Goal: Task Accomplishment & Management: Complete application form

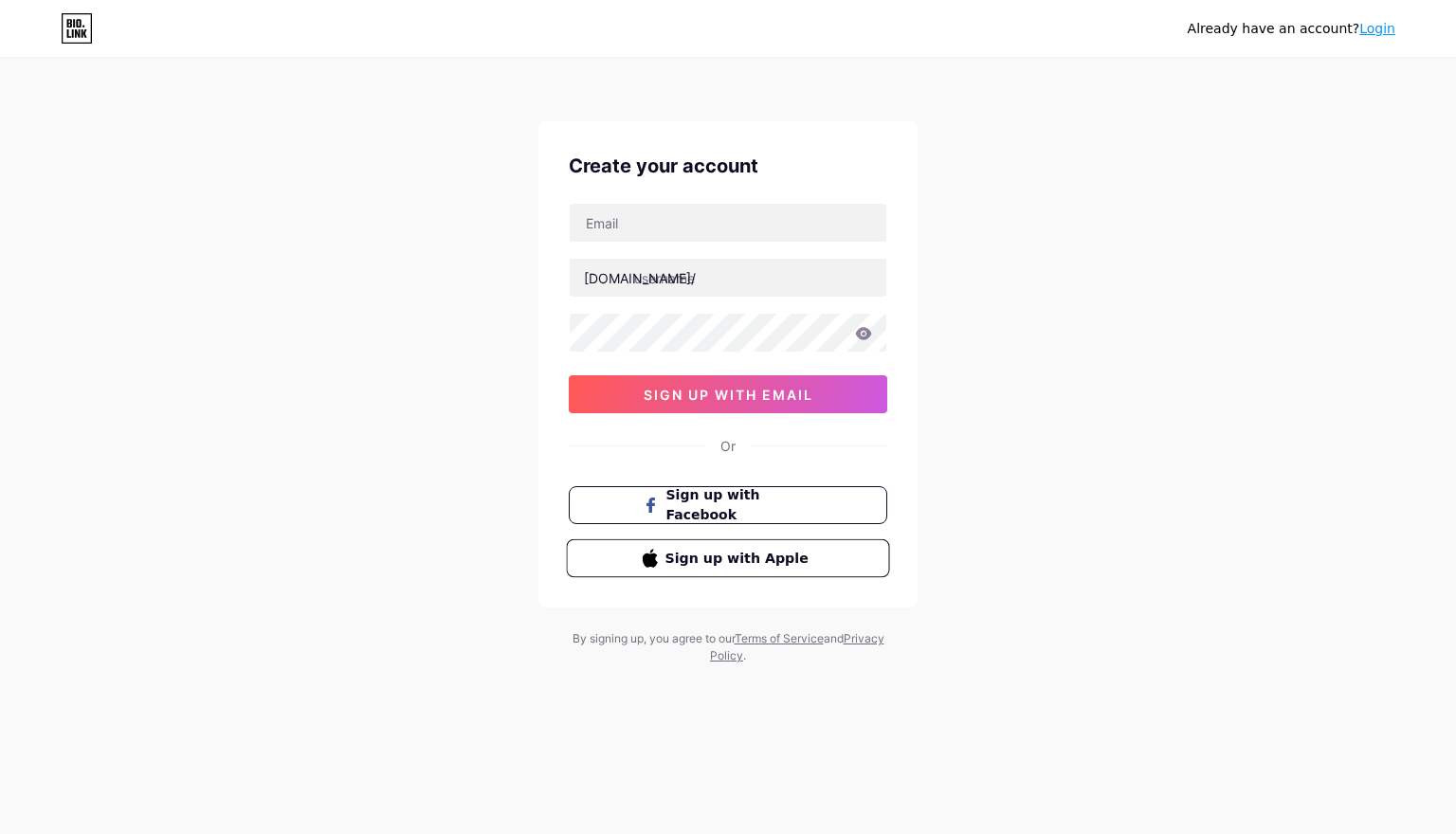
click at [782, 558] on span "Sign up with Apple" at bounding box center [740, 558] width 149 height 20
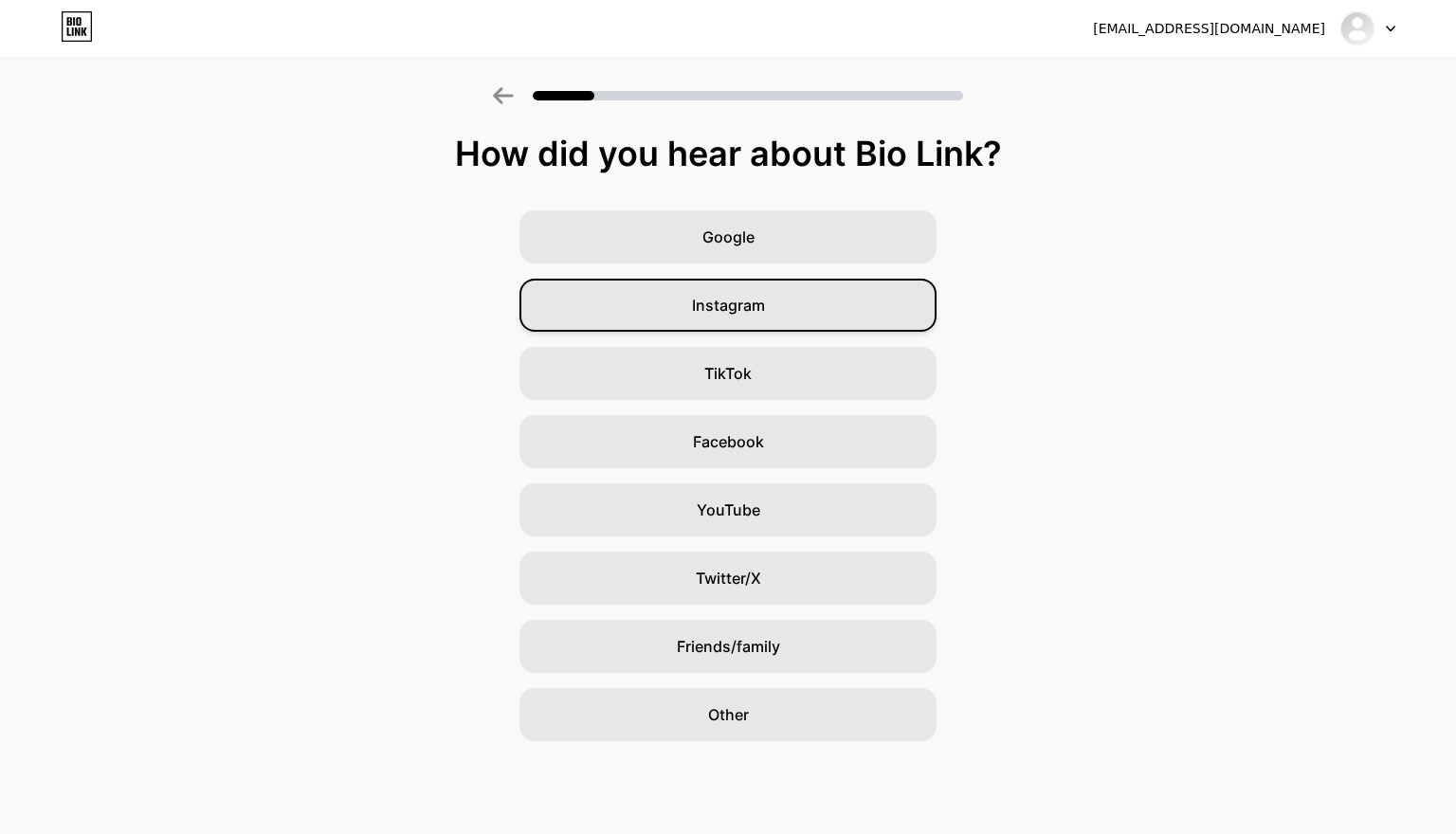
click at [759, 301] on span "Instagram" at bounding box center [728, 304] width 73 height 22
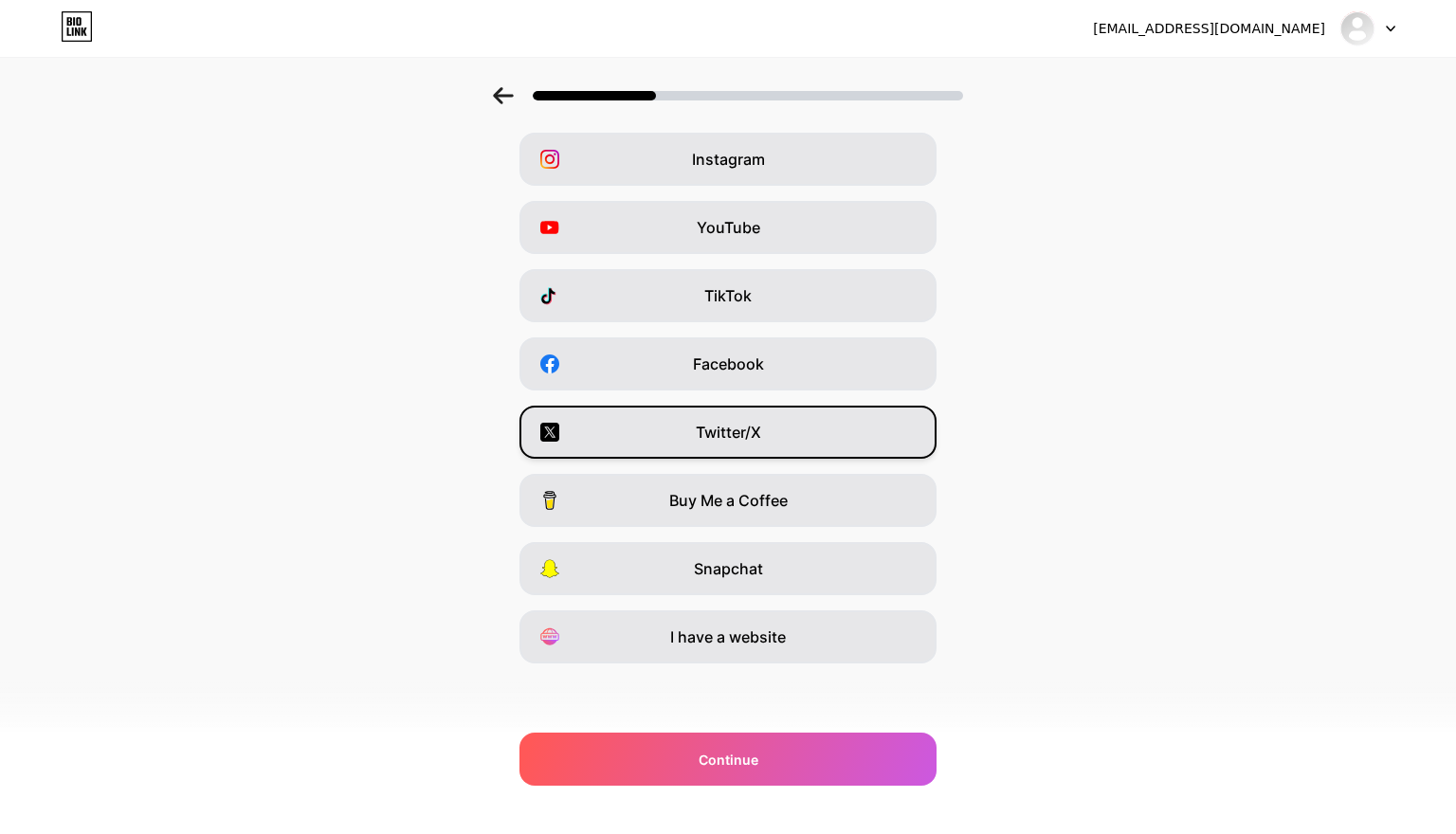
scroll to position [77, 0]
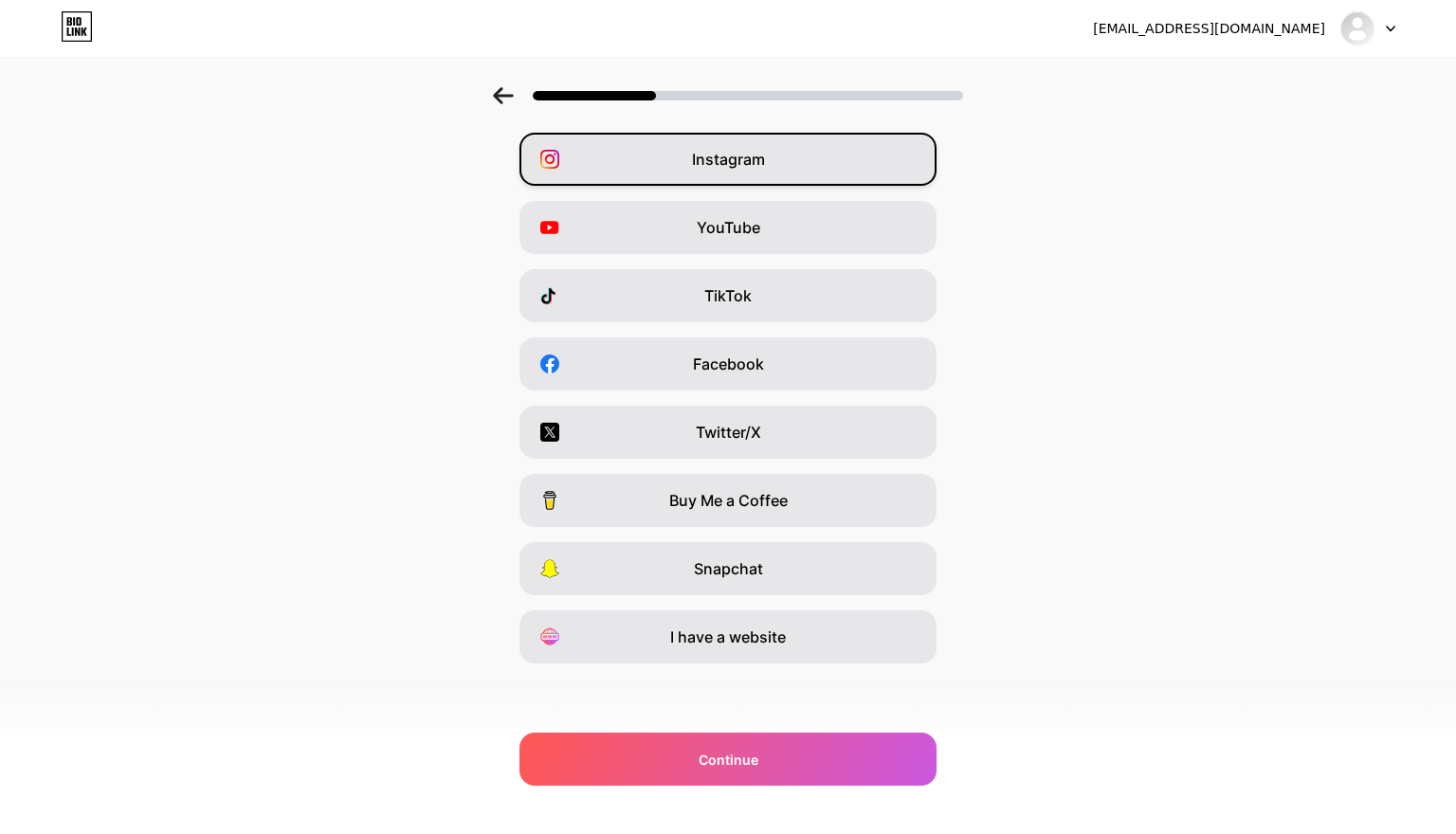
click at [797, 174] on div "Instagram" at bounding box center [728, 159] width 418 height 53
click at [778, 294] on div "TikTok" at bounding box center [728, 295] width 418 height 53
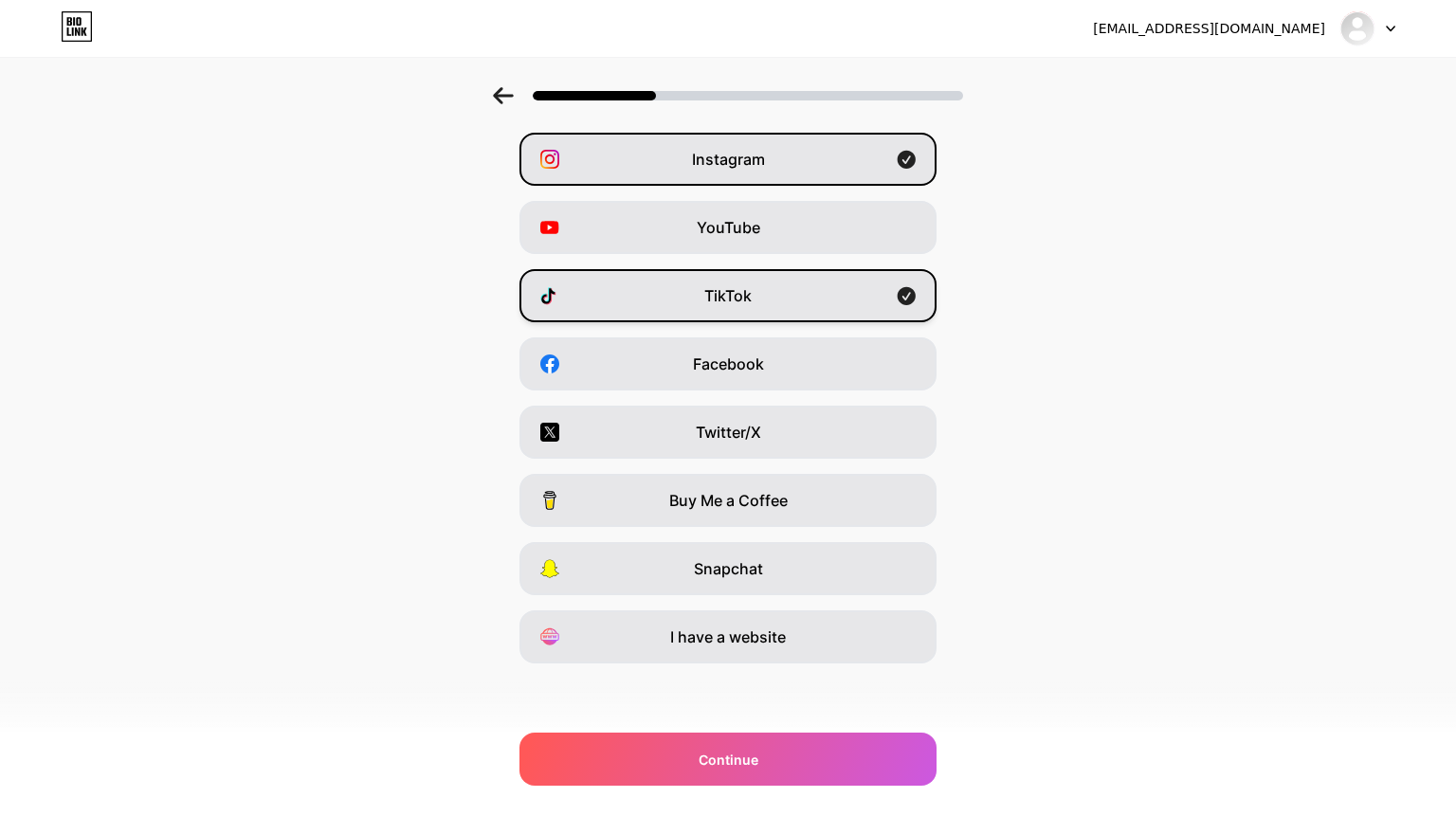
click at [778, 294] on div "TikTok" at bounding box center [728, 295] width 418 height 53
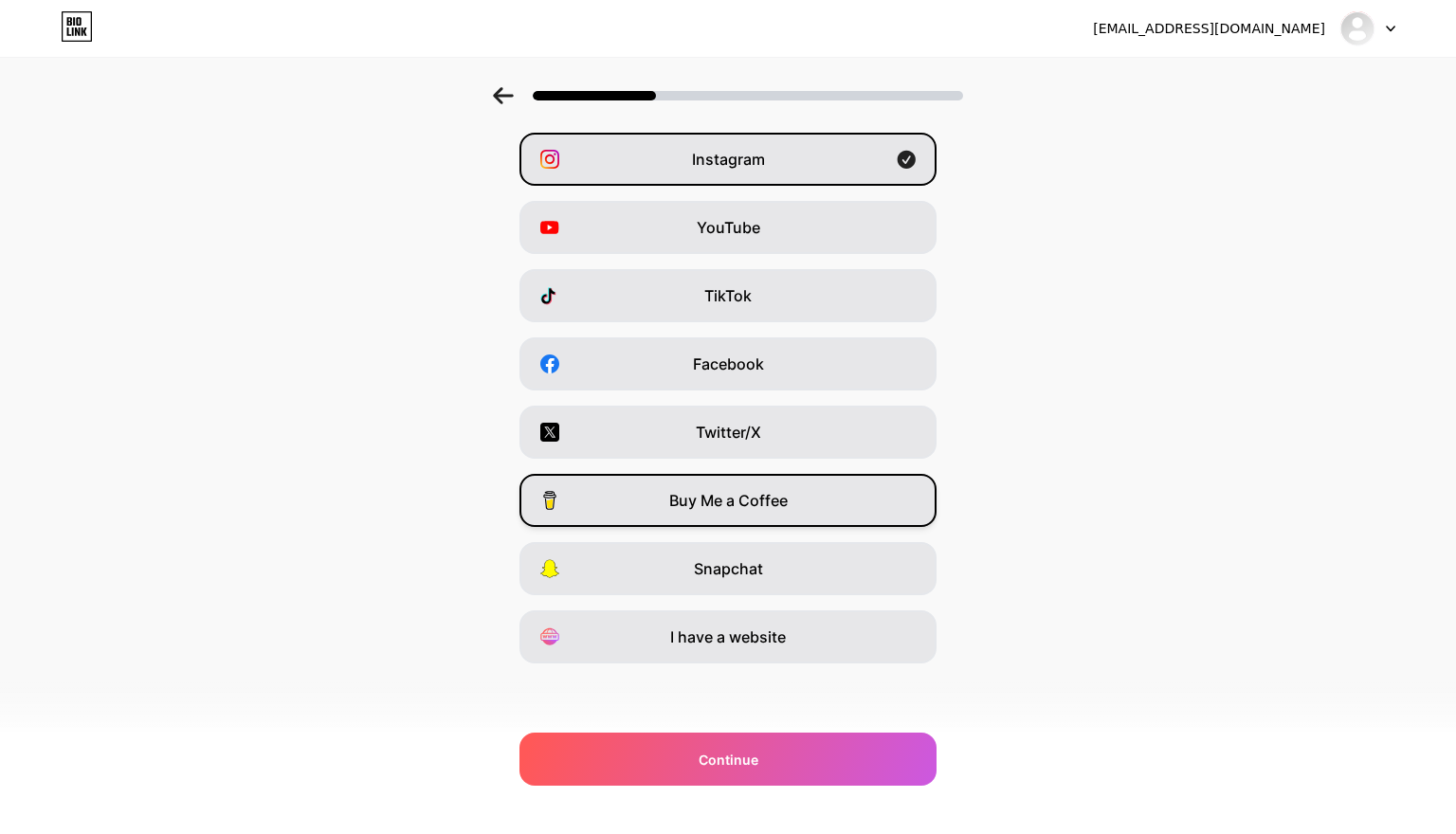
click at [784, 507] on span "Buy Me a Coffee" at bounding box center [728, 500] width 118 height 22
click at [813, 293] on div "TikTok" at bounding box center [728, 295] width 418 height 53
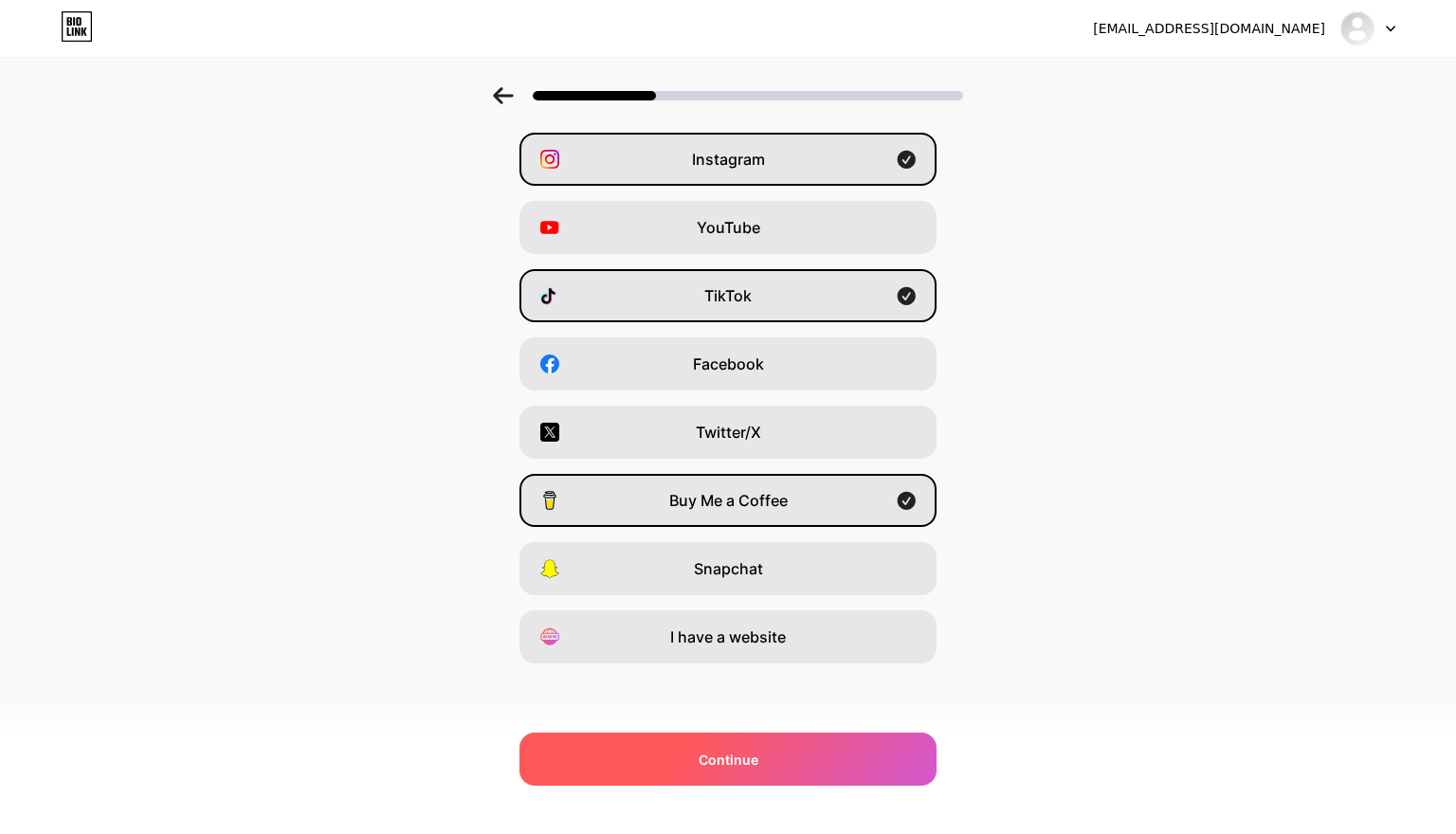
click at [776, 771] on div "Continue" at bounding box center [728, 759] width 418 height 53
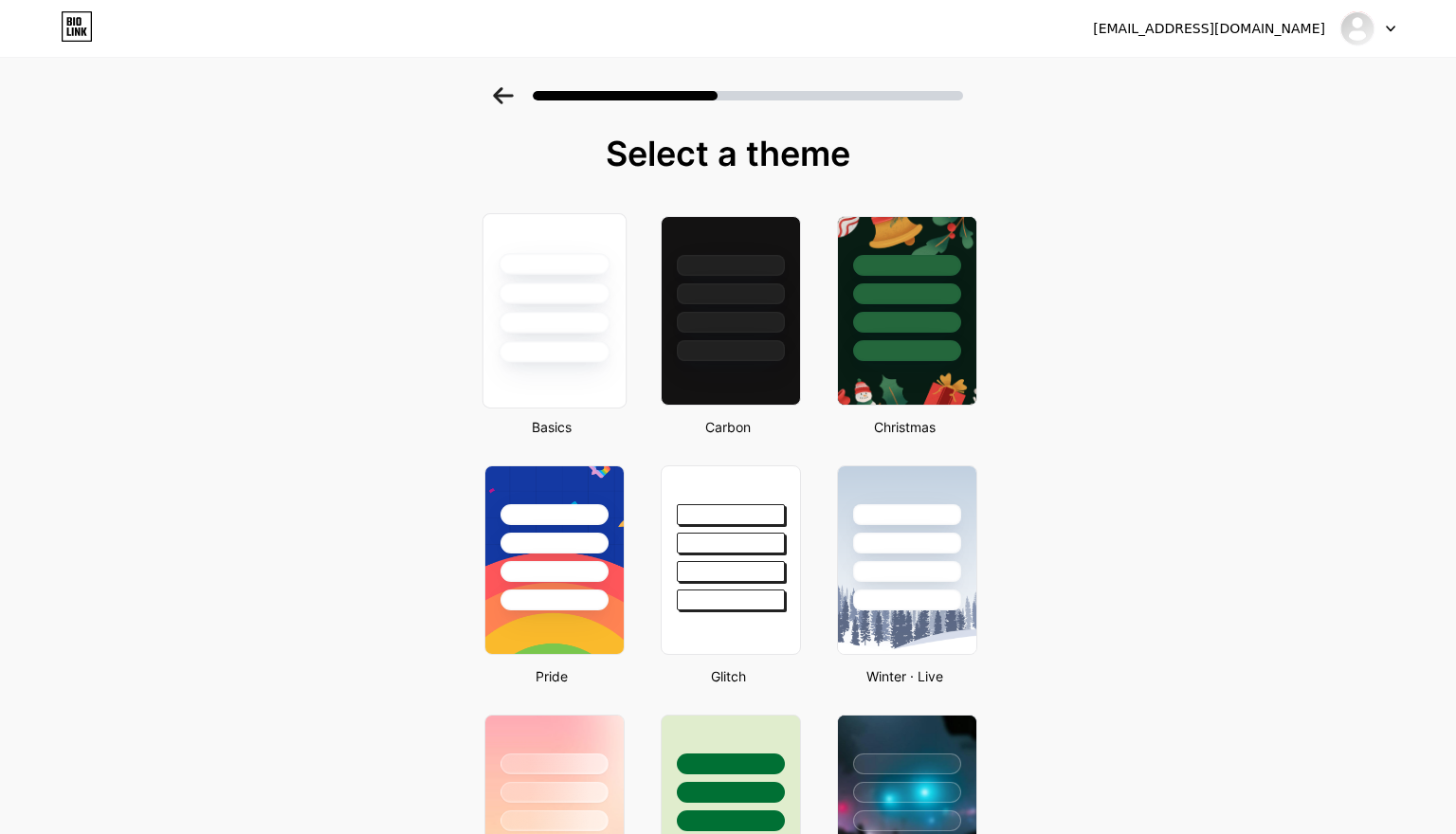
scroll to position [0, 0]
click at [575, 292] on div at bounding box center [554, 293] width 111 height 22
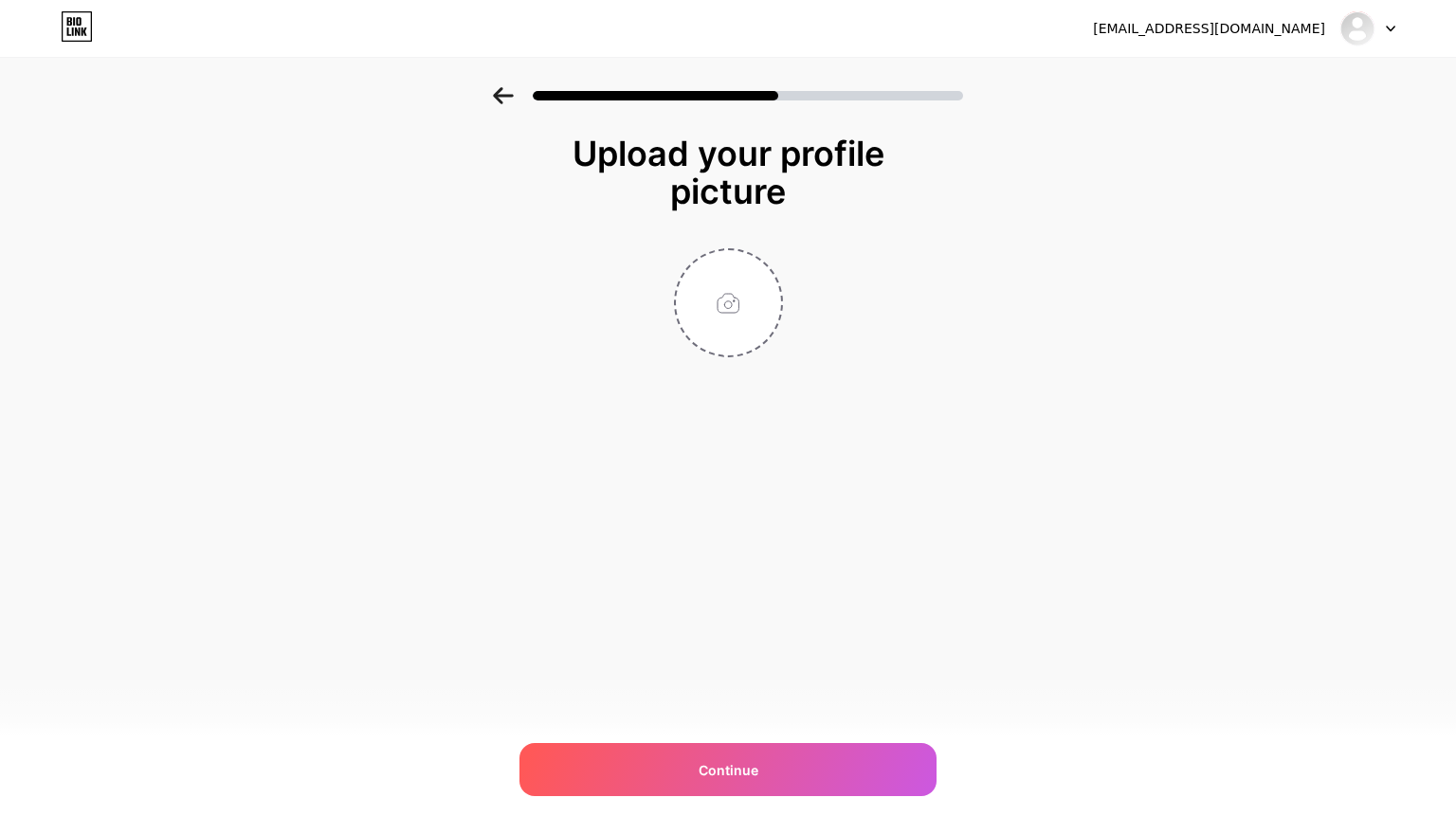
click at [511, 106] on div at bounding box center [728, 90] width 1456 height 67
click at [508, 100] on icon at bounding box center [504, 96] width 21 height 17
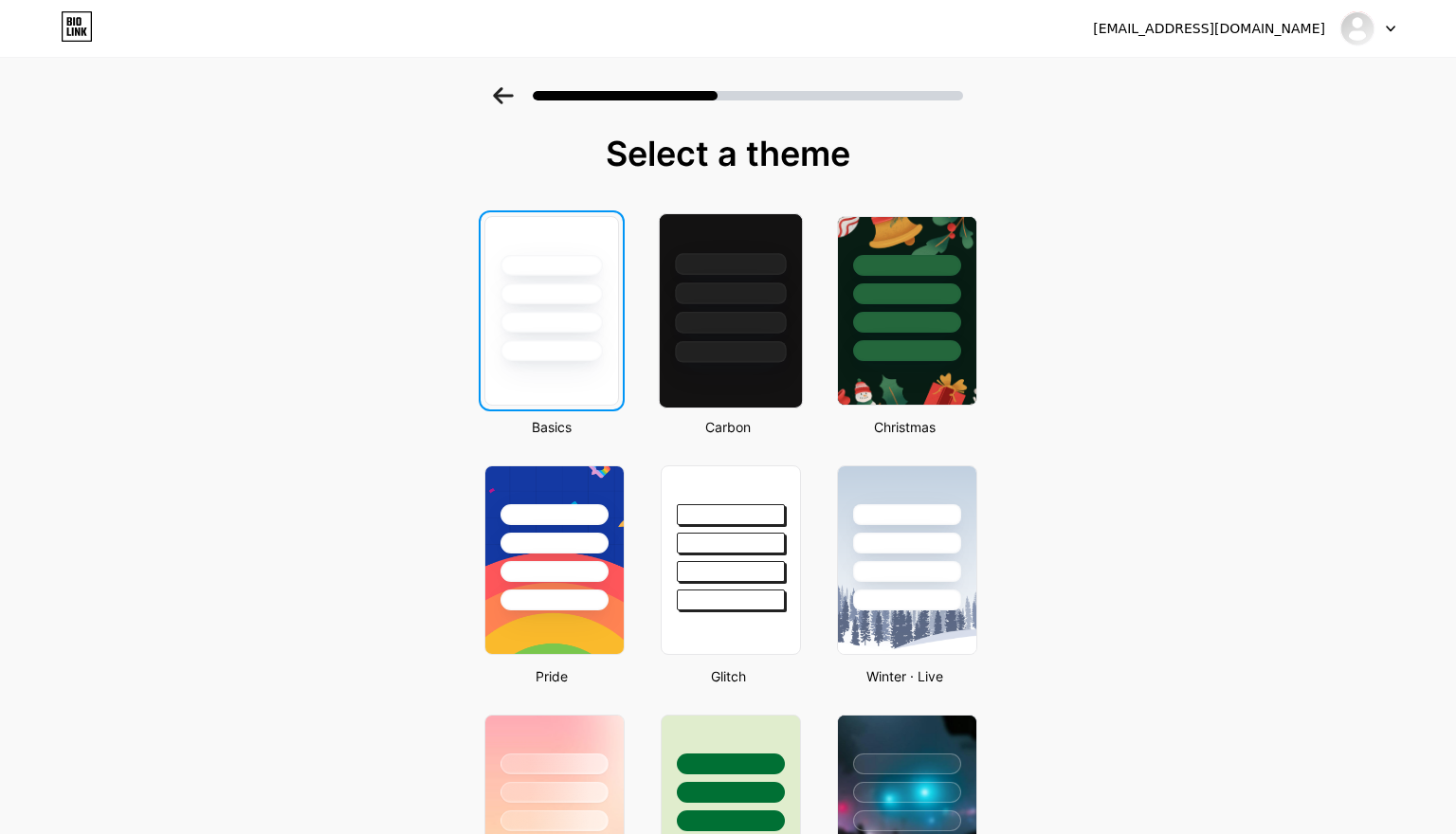
click at [757, 315] on div at bounding box center [730, 289] width 142 height 149
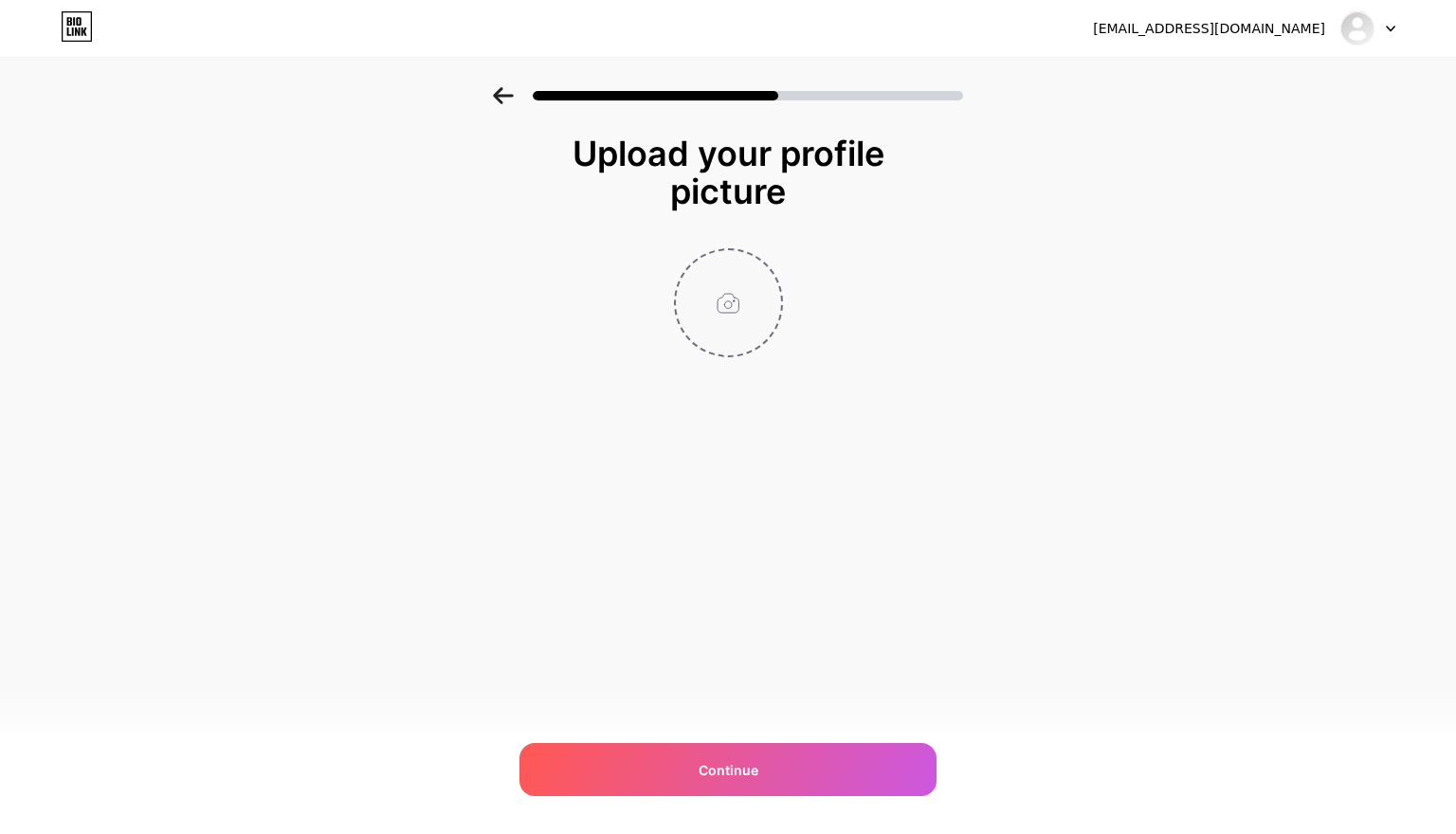
click at [739, 311] on input "file" at bounding box center [728, 302] width 106 height 106
type input "C:\fakepath\006B1C55-E396-4432-8F55-A7277A92802A.jpeg"
click at [514, 95] on div at bounding box center [728, 96] width 471 height 17
click at [500, 91] on icon at bounding box center [503, 96] width 20 height 17
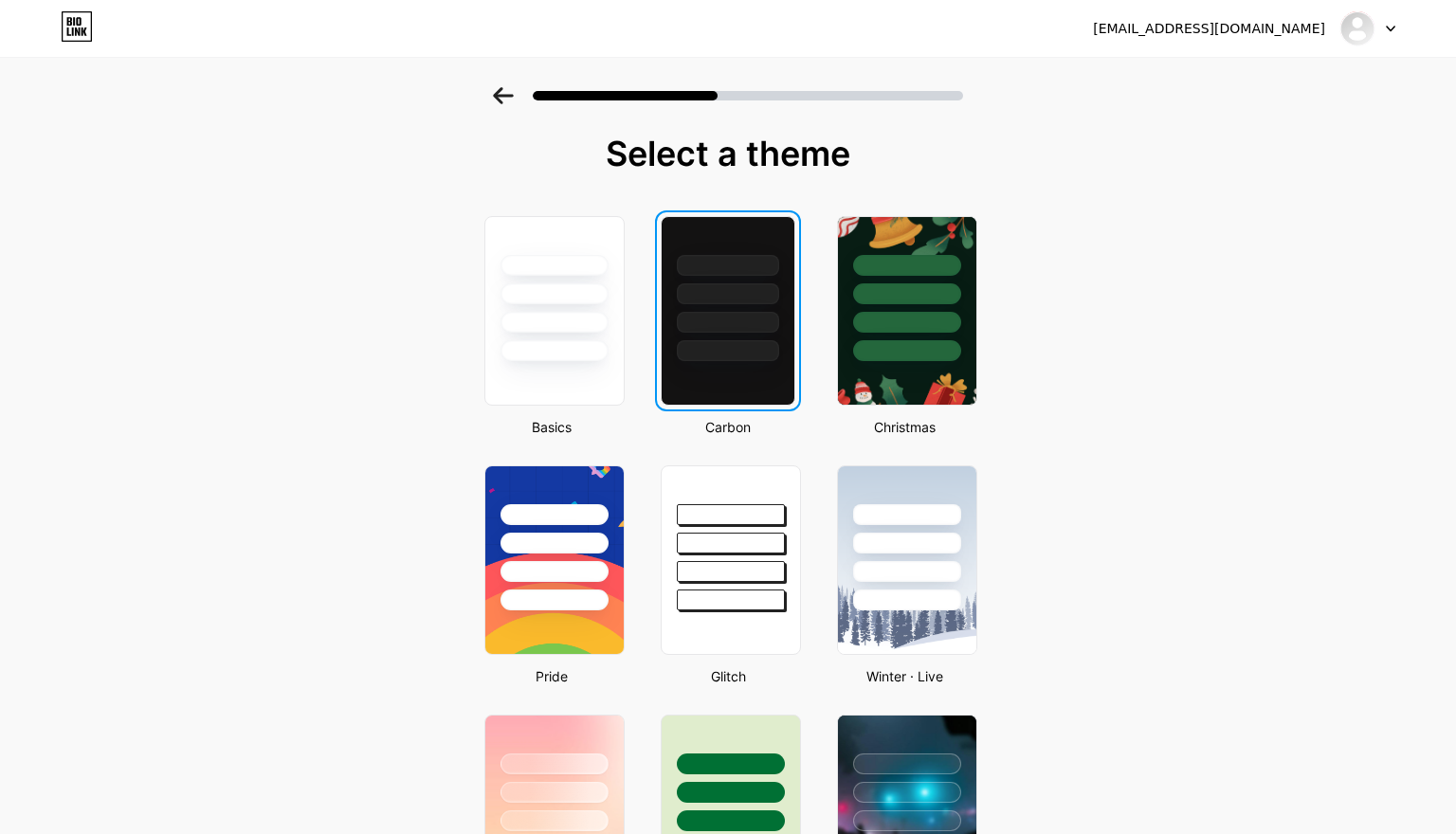
click at [500, 91] on icon at bounding box center [503, 96] width 20 height 17
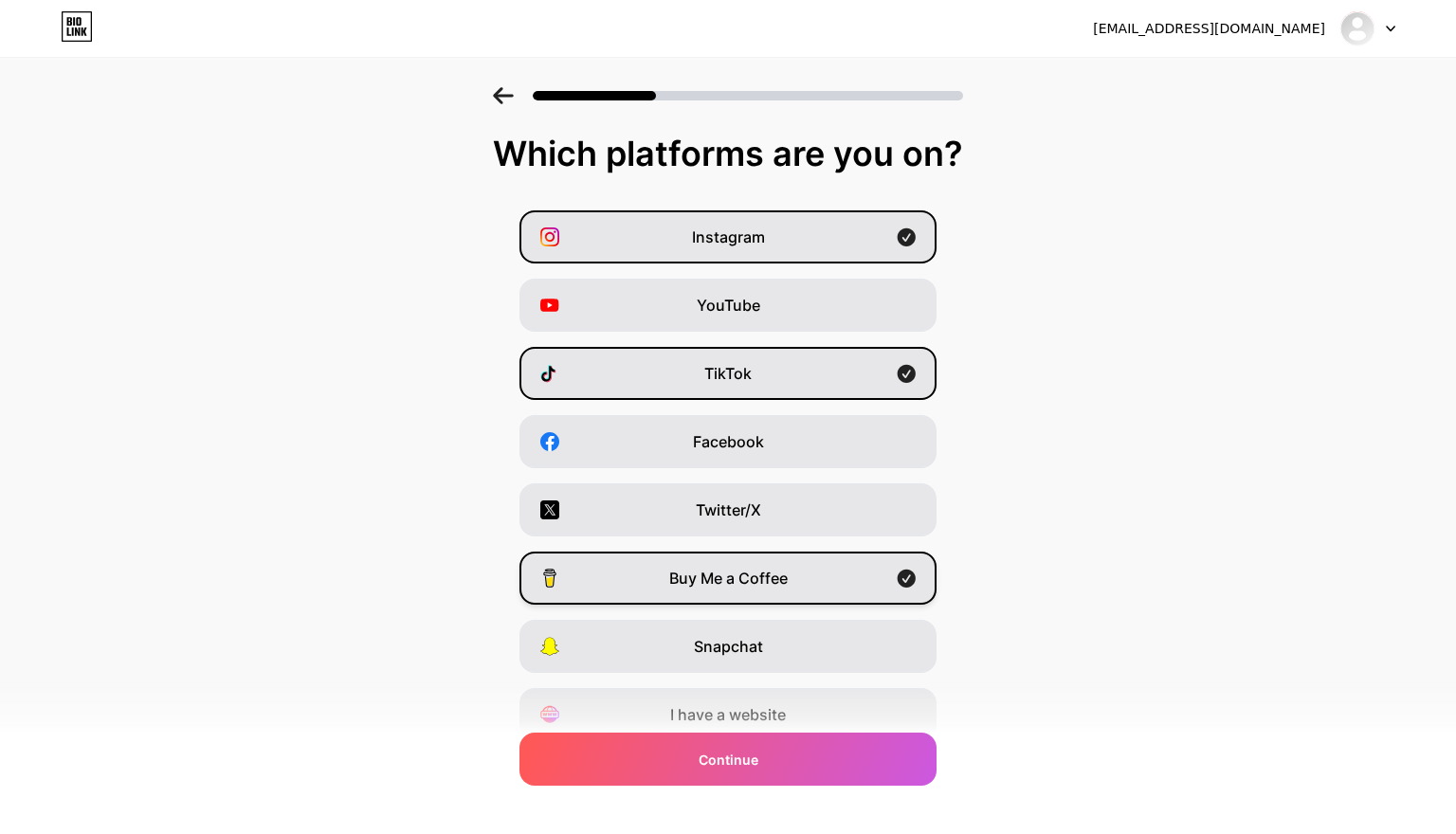
click at [683, 596] on div "Buy Me a Coffee" at bounding box center [728, 578] width 418 height 53
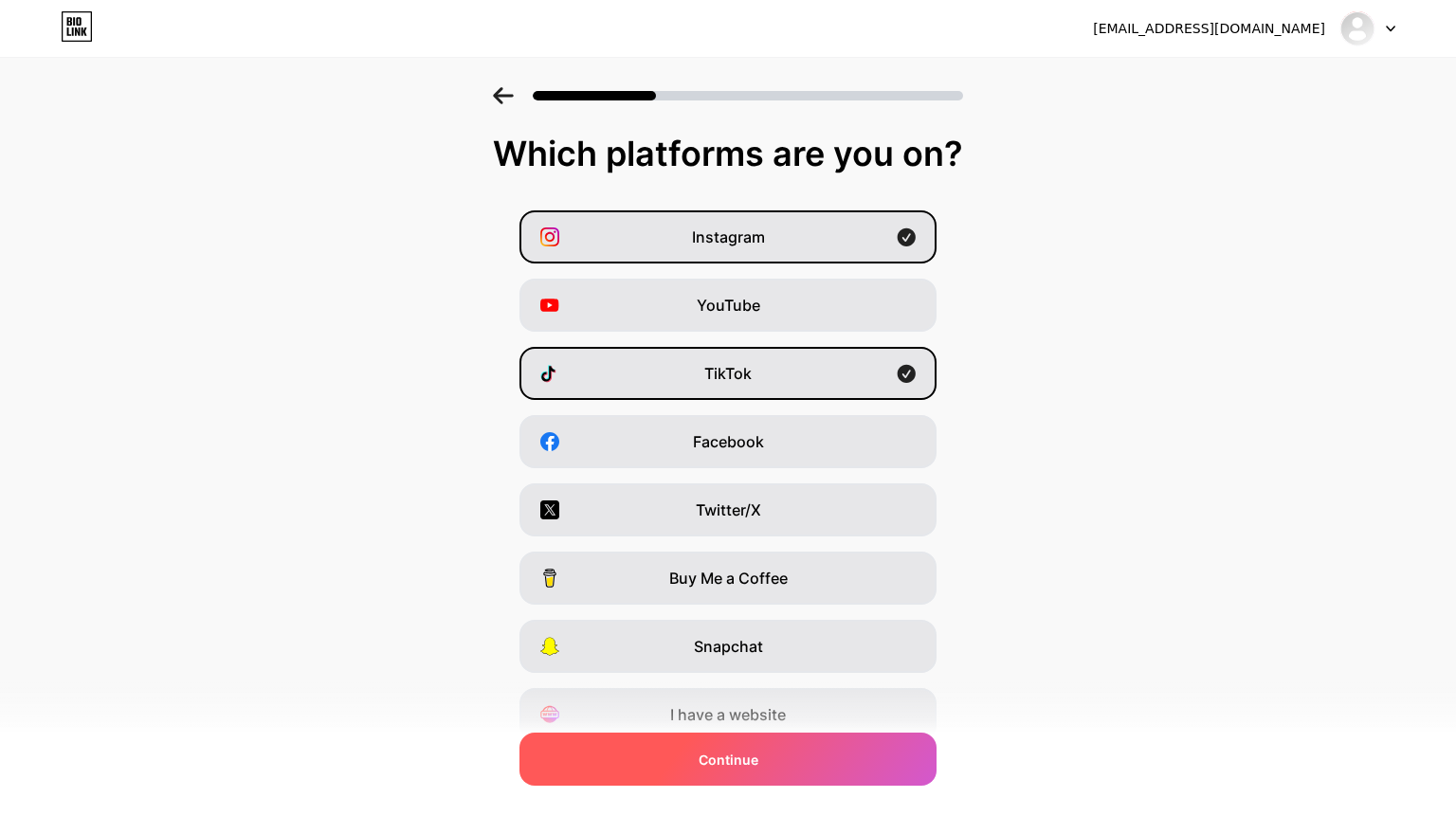
click at [739, 761] on span "Continue" at bounding box center [728, 759] width 60 height 20
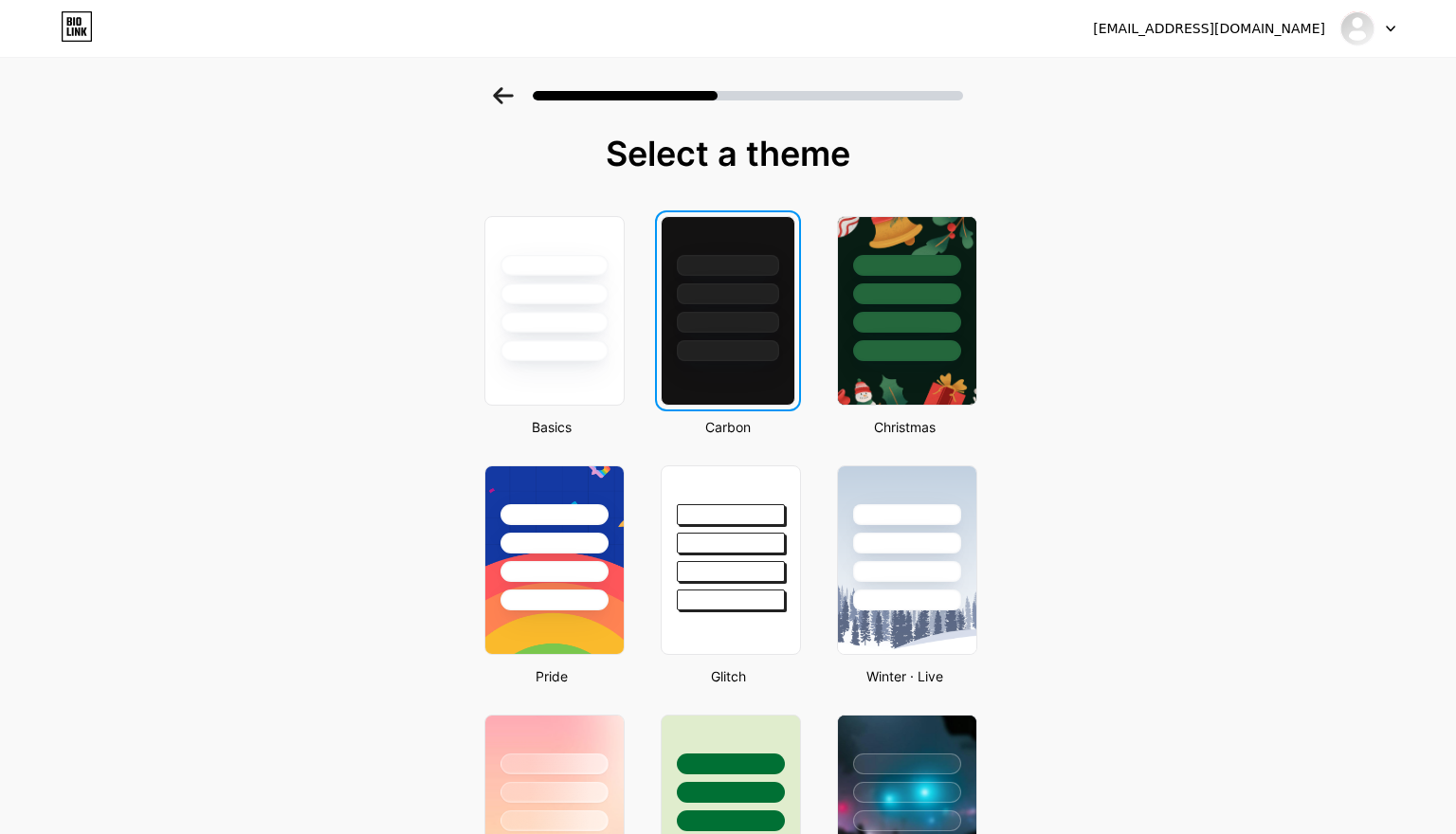
click at [755, 313] on div at bounding box center [728, 323] width 103 height 21
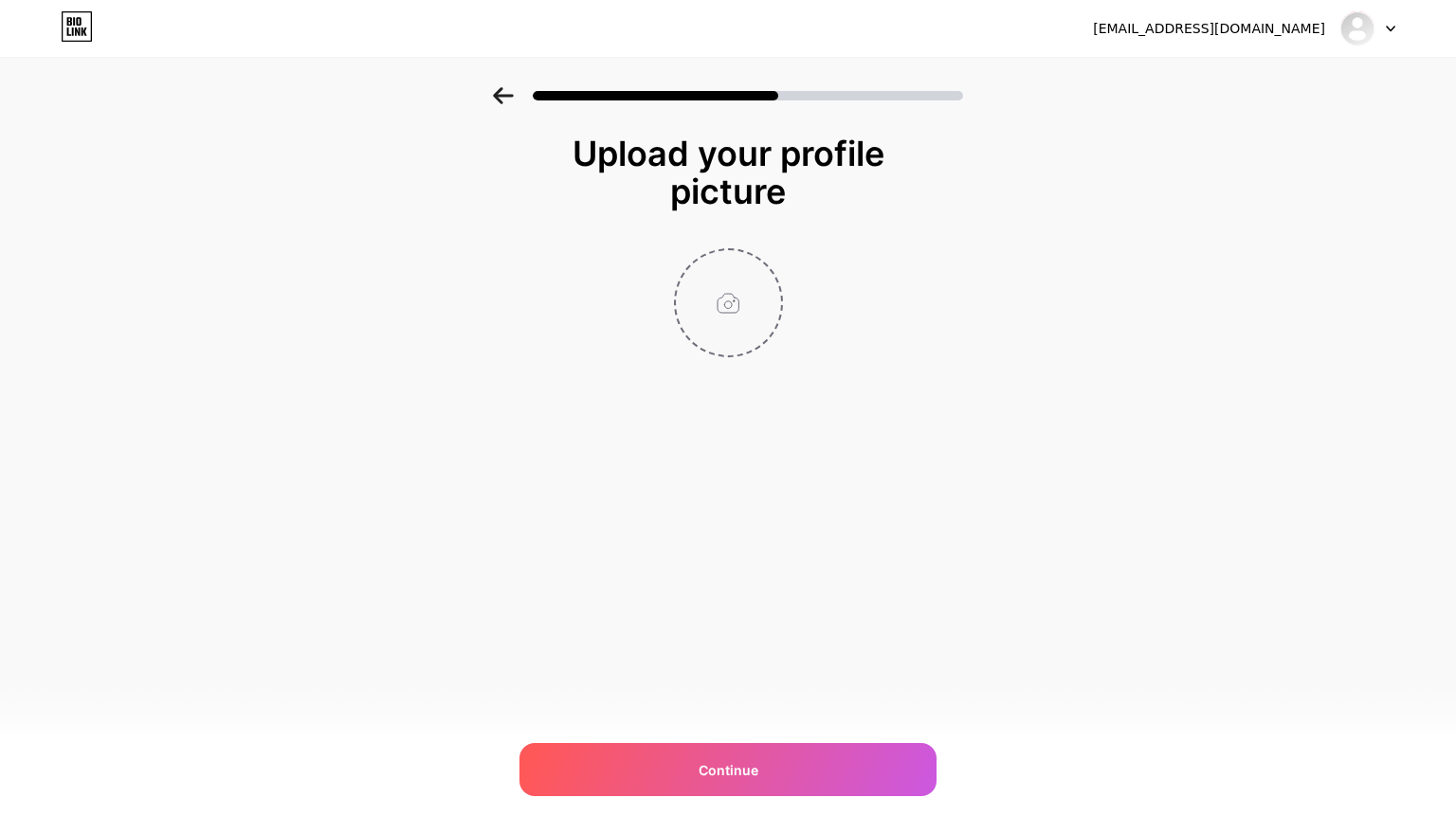
click at [751, 315] on input "file" at bounding box center [728, 302] width 106 height 106
type input "C:\fakepath\006B1C55-E396-4432-8F55-A7277A92802A.jpeg"
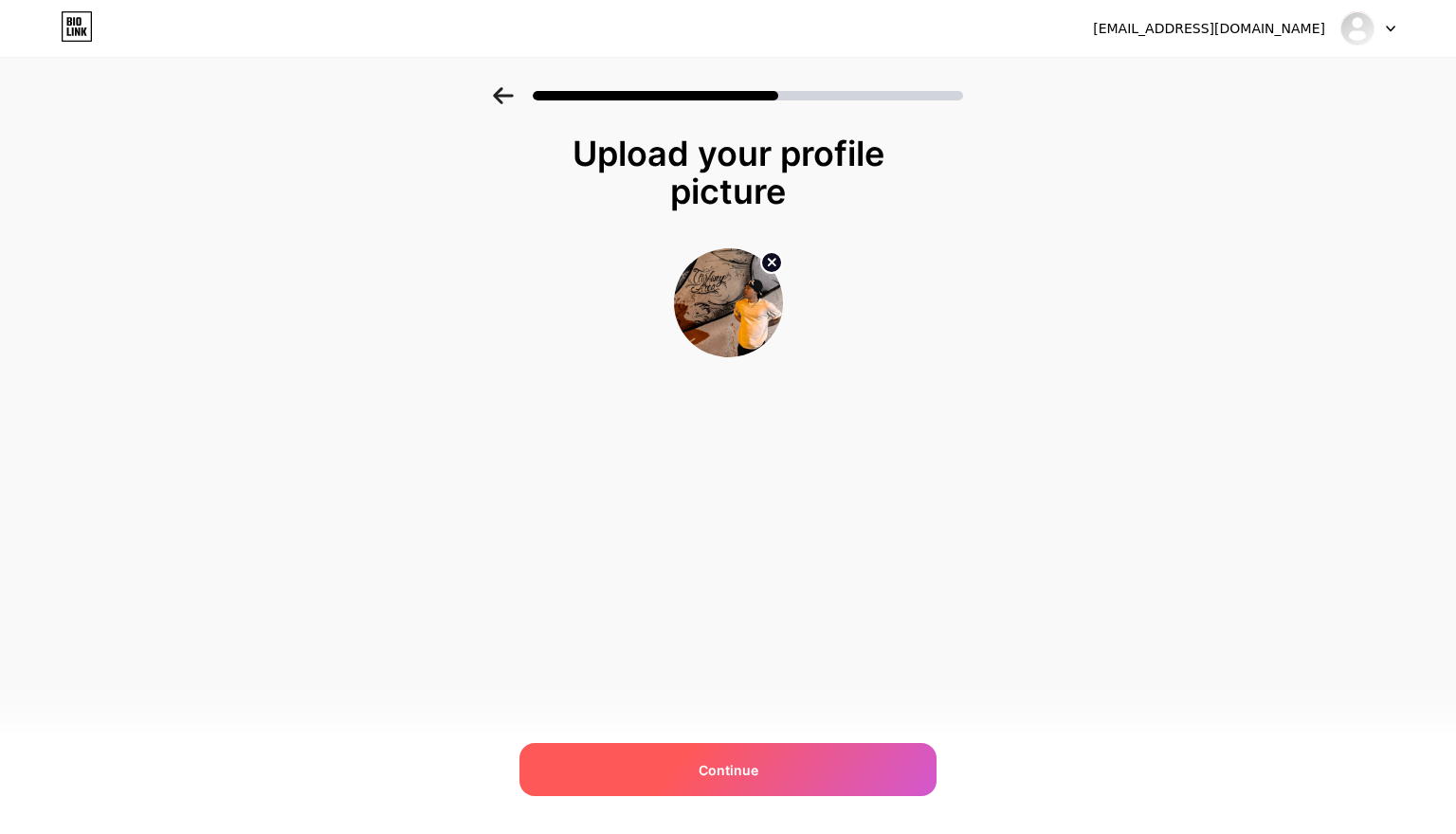
click at [810, 783] on div "Continue" at bounding box center [728, 769] width 418 height 53
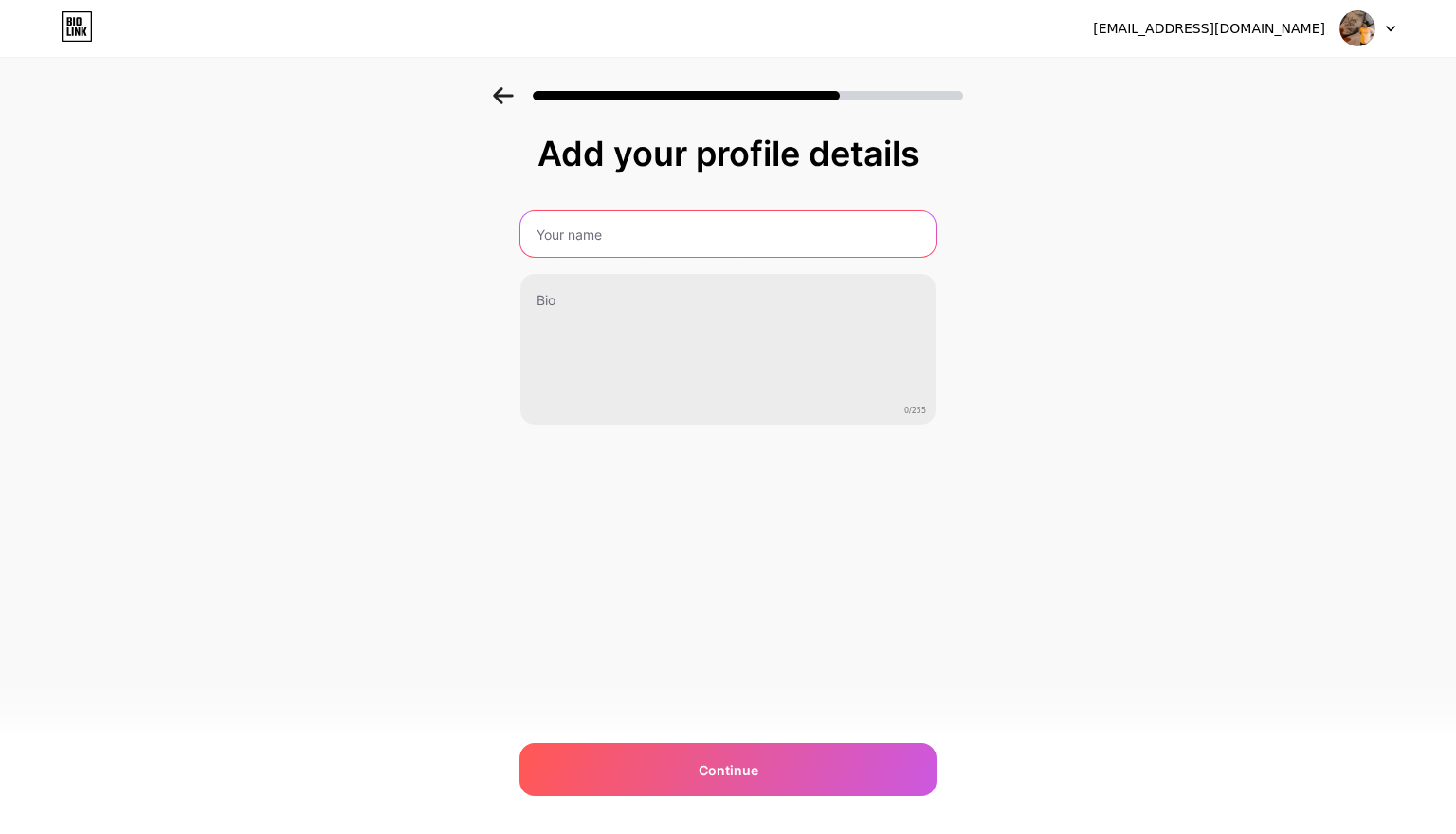
click at [752, 235] on input "text" at bounding box center [728, 233] width 416 height 46
type input "Shawn"
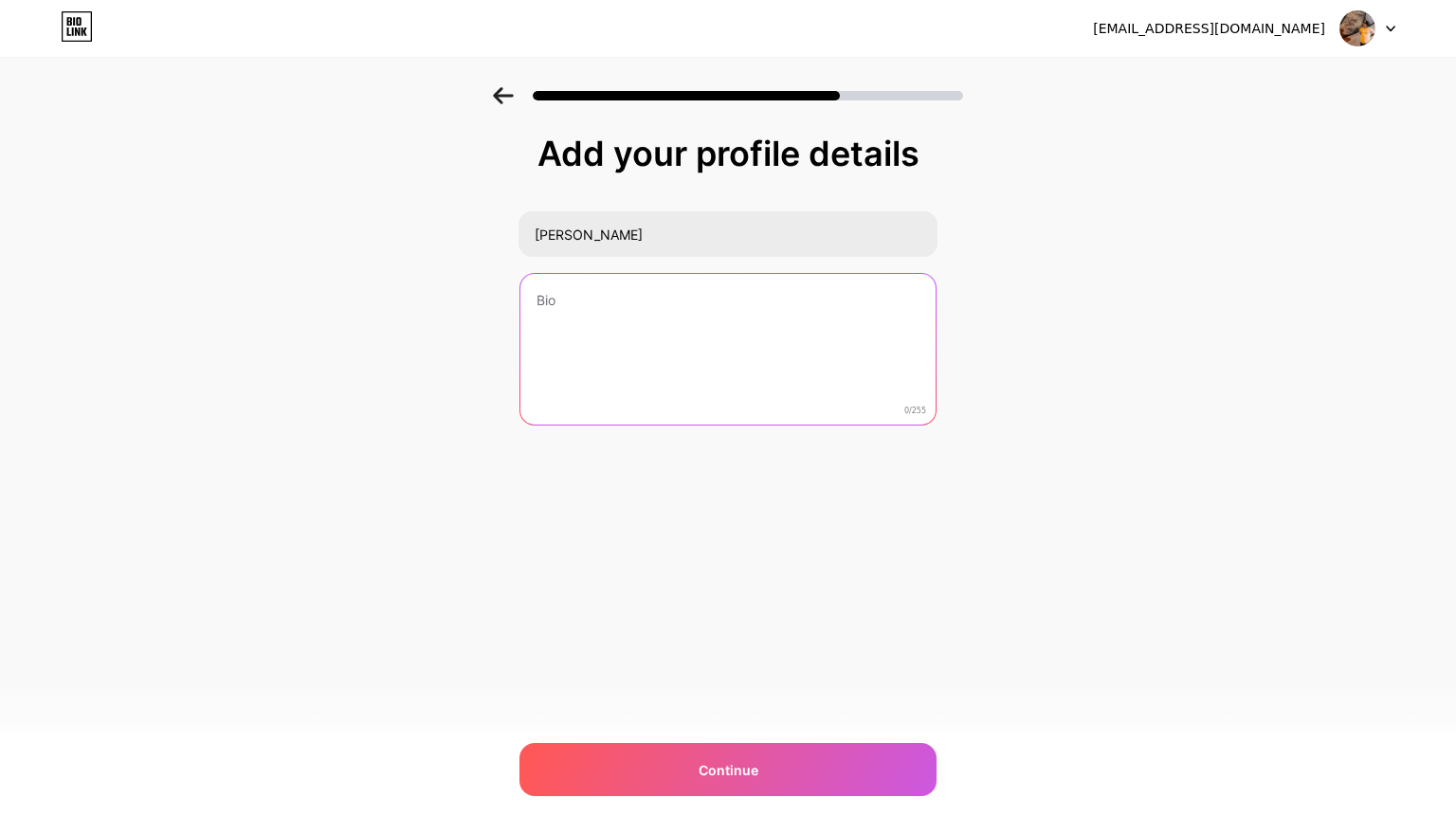
click at [764, 300] on textarea at bounding box center [728, 351] width 416 height 153
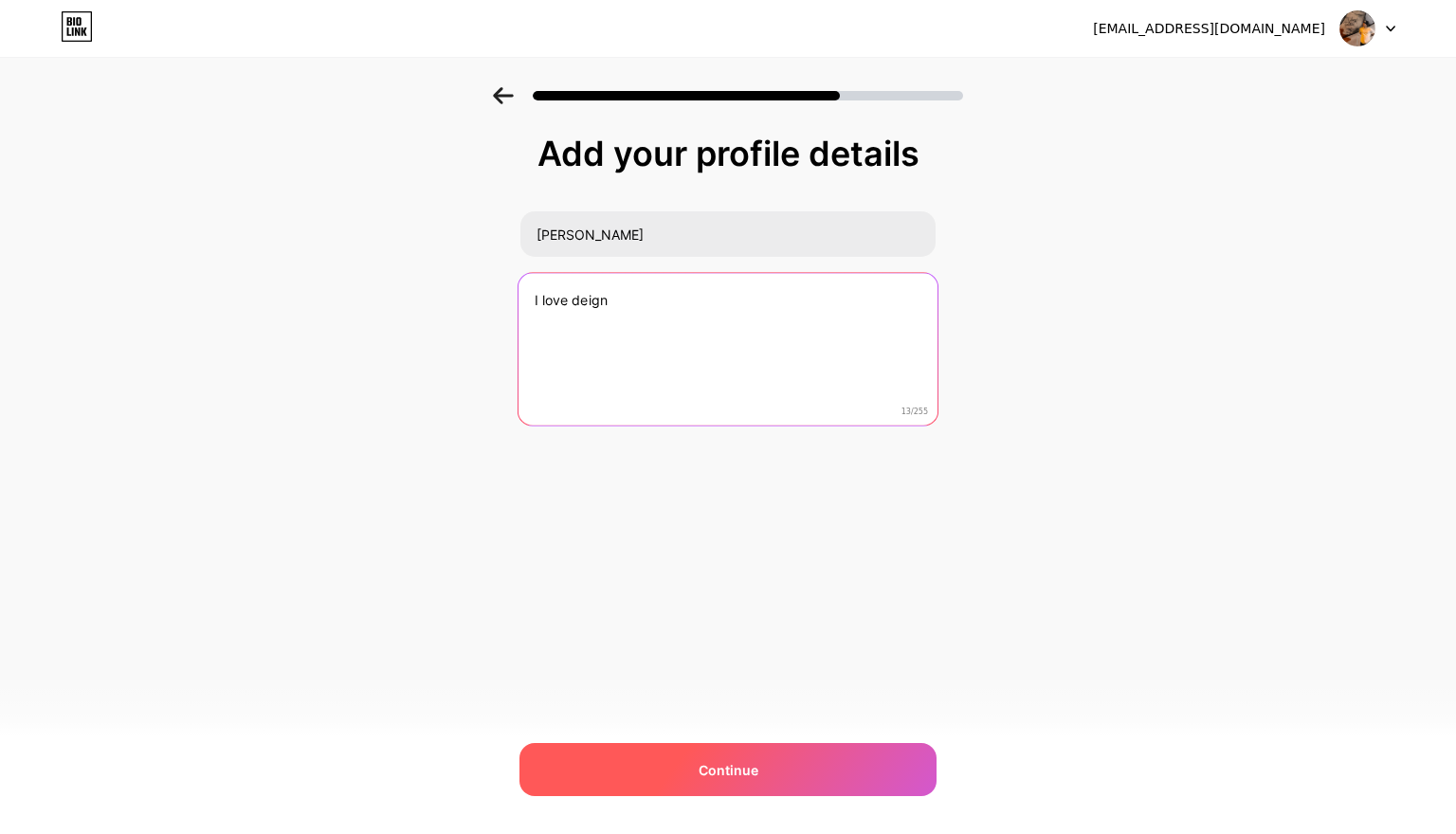
type textarea "I love deign"
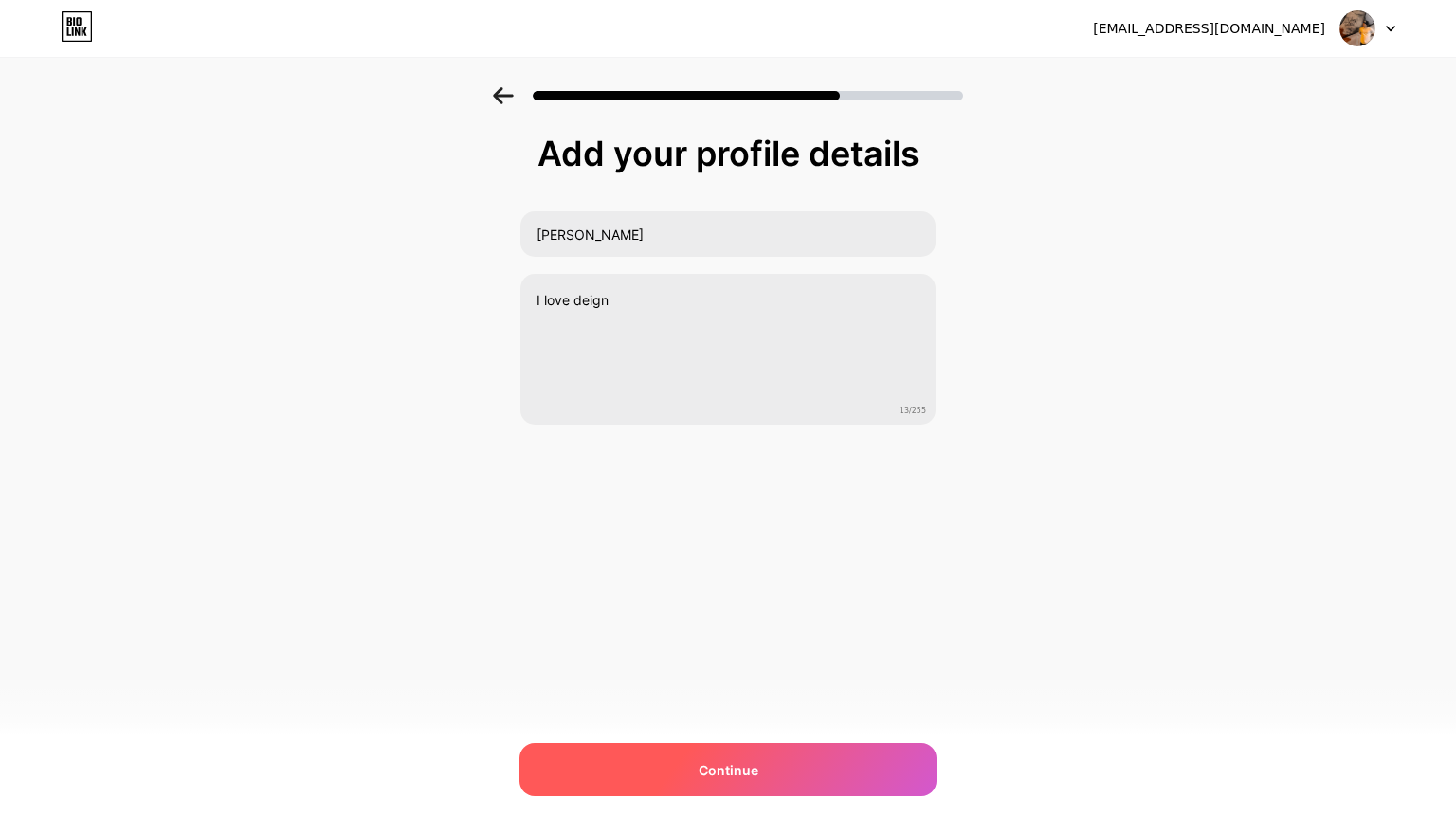
click at [774, 779] on div "Continue" at bounding box center [728, 769] width 418 height 53
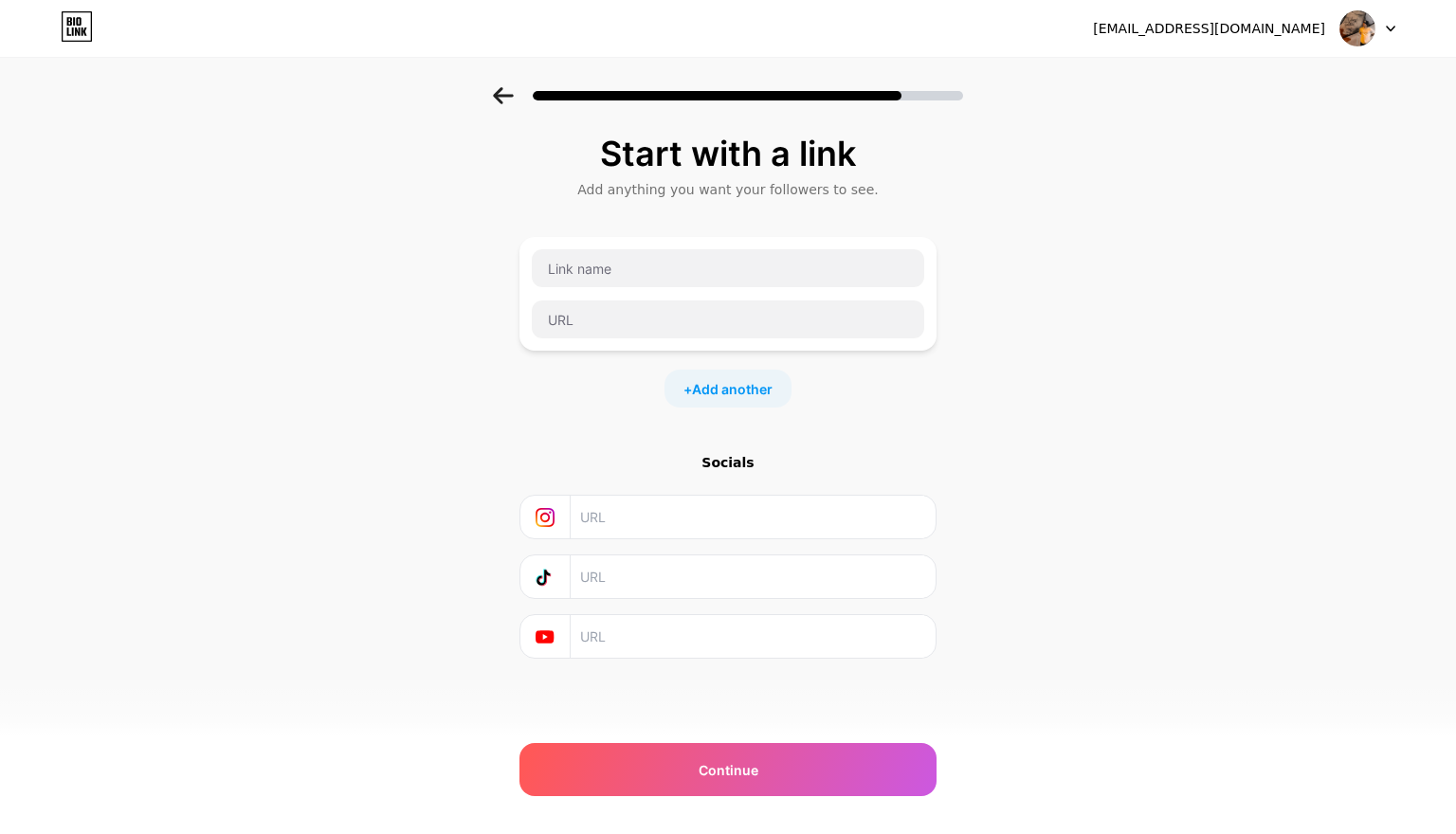
click at [731, 526] on input "text" at bounding box center [752, 517] width 344 height 43
click at [666, 274] on input "text" at bounding box center [728, 267] width 392 height 38
click at [668, 316] on input "text" at bounding box center [728, 319] width 392 height 38
click at [705, 516] on input "text" at bounding box center [752, 517] width 344 height 43
click at [721, 264] on input "text" at bounding box center [728, 267] width 392 height 38
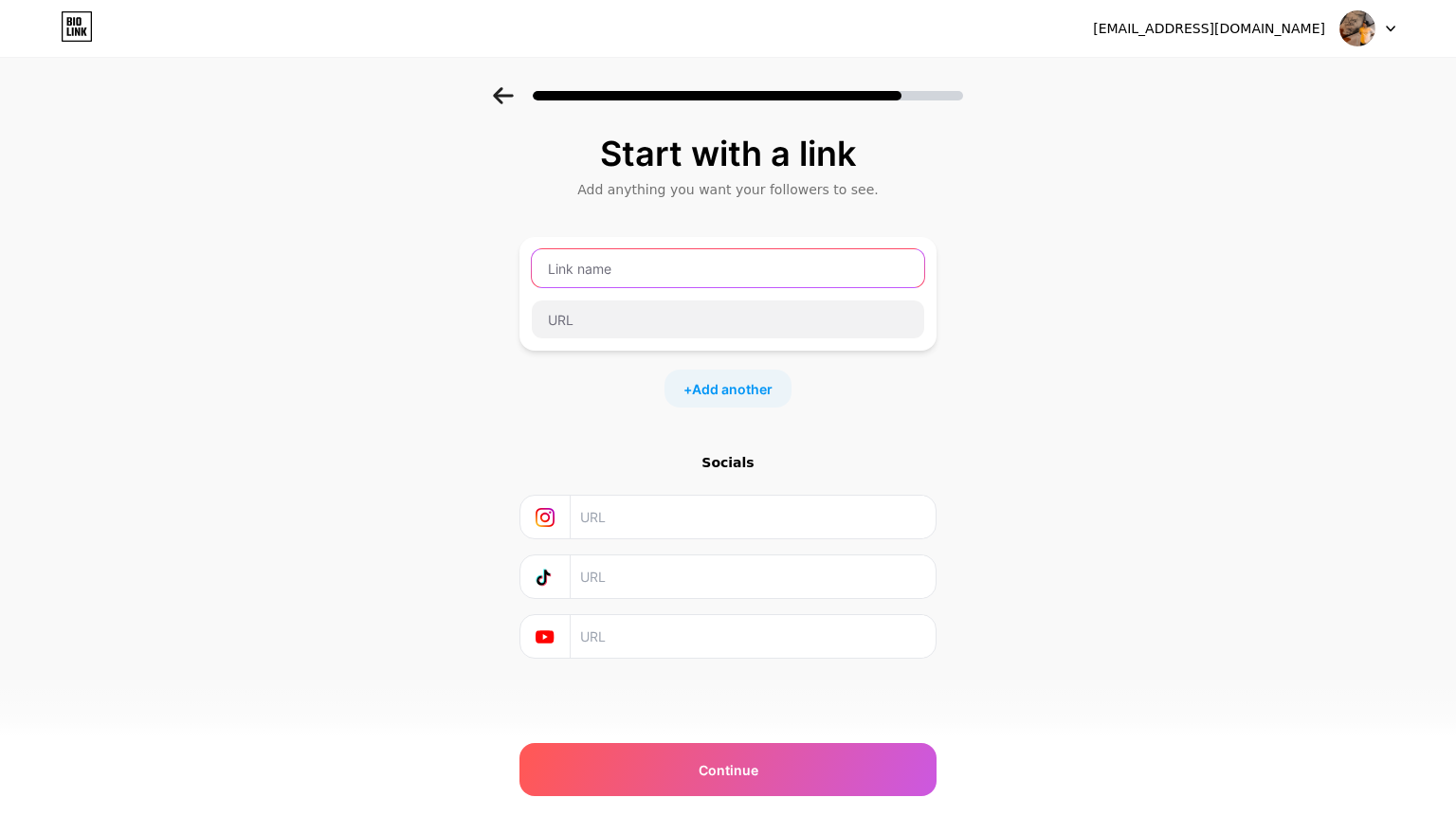
paste input "https://www.behance.net/chocchoiarea"
type input "https://www.behance.net/chocchoiarea"
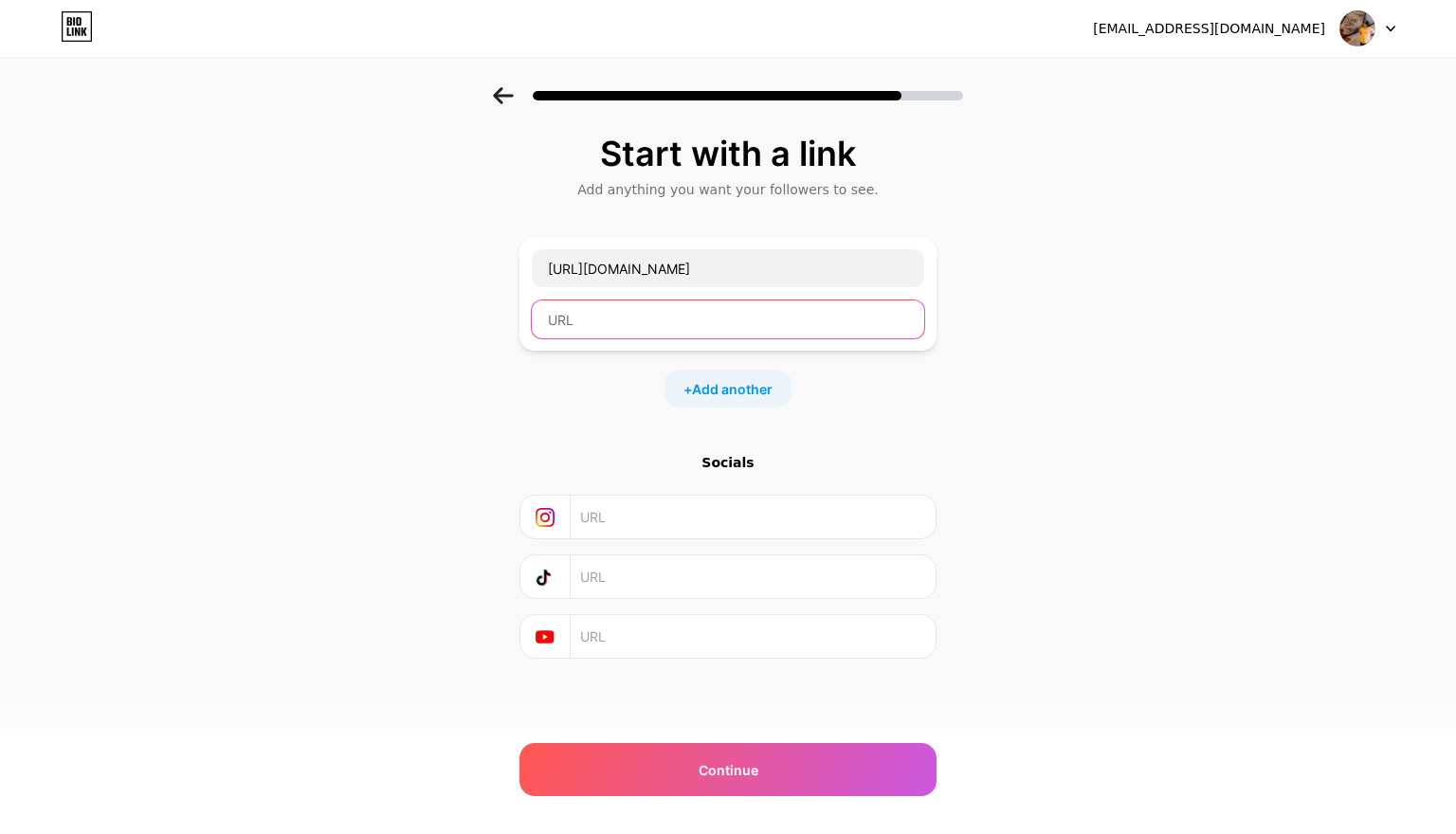
click at [701, 314] on input "text" at bounding box center [728, 319] width 392 height 38
paste input "https://www.behance.net/chocchoiarea"
type input "https://www.behance.net/chocchoiarea"
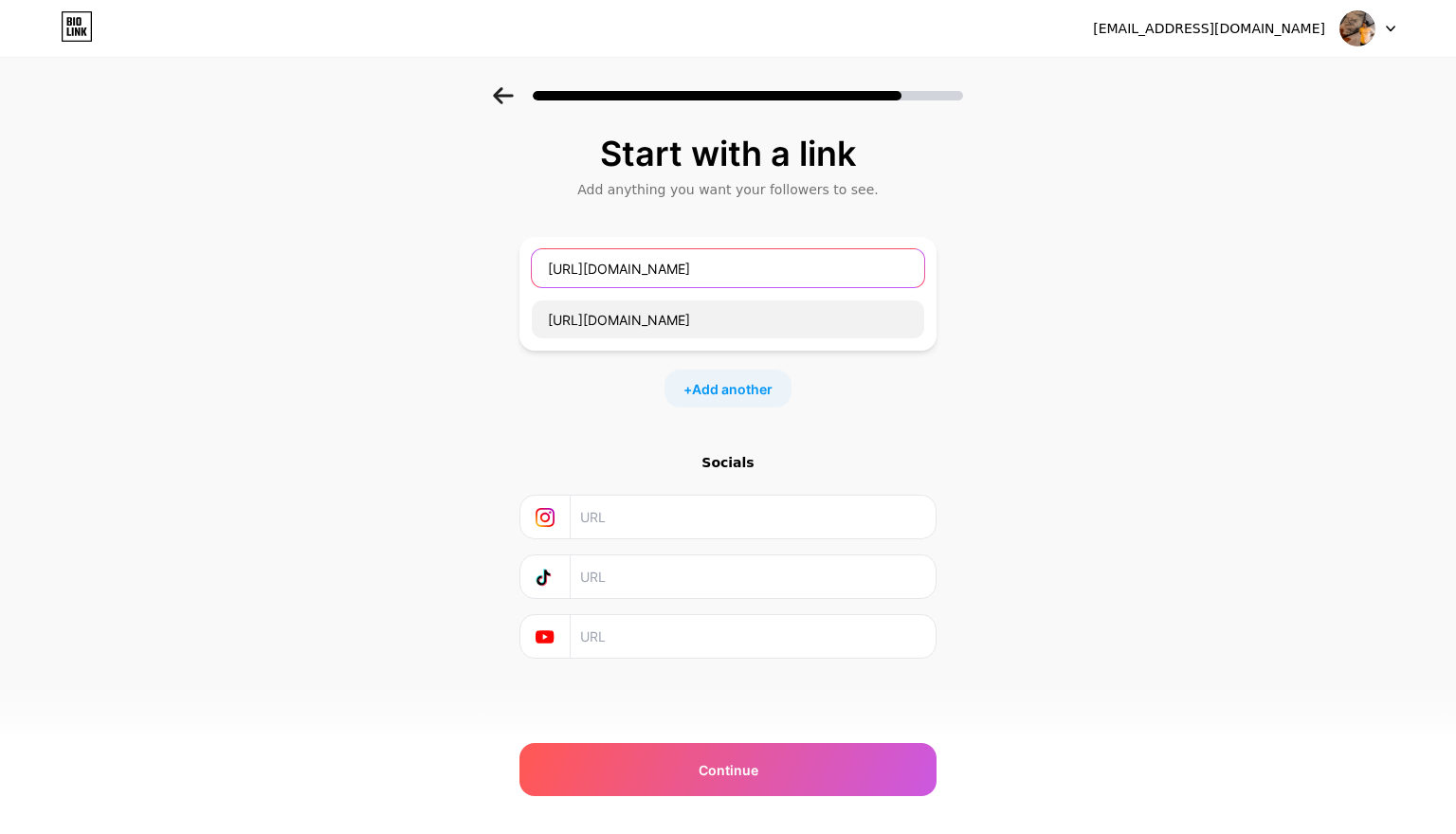
drag, startPoint x: 824, startPoint y: 260, endPoint x: 576, endPoint y: 261, distance: 248.0
click at [576, 261] on input "https://www.behance.net/chocchoiarea" at bounding box center [728, 267] width 392 height 38
click at [651, 273] on input "https://www.behance.net/chocchoiarea" at bounding box center [728, 267] width 392 height 38
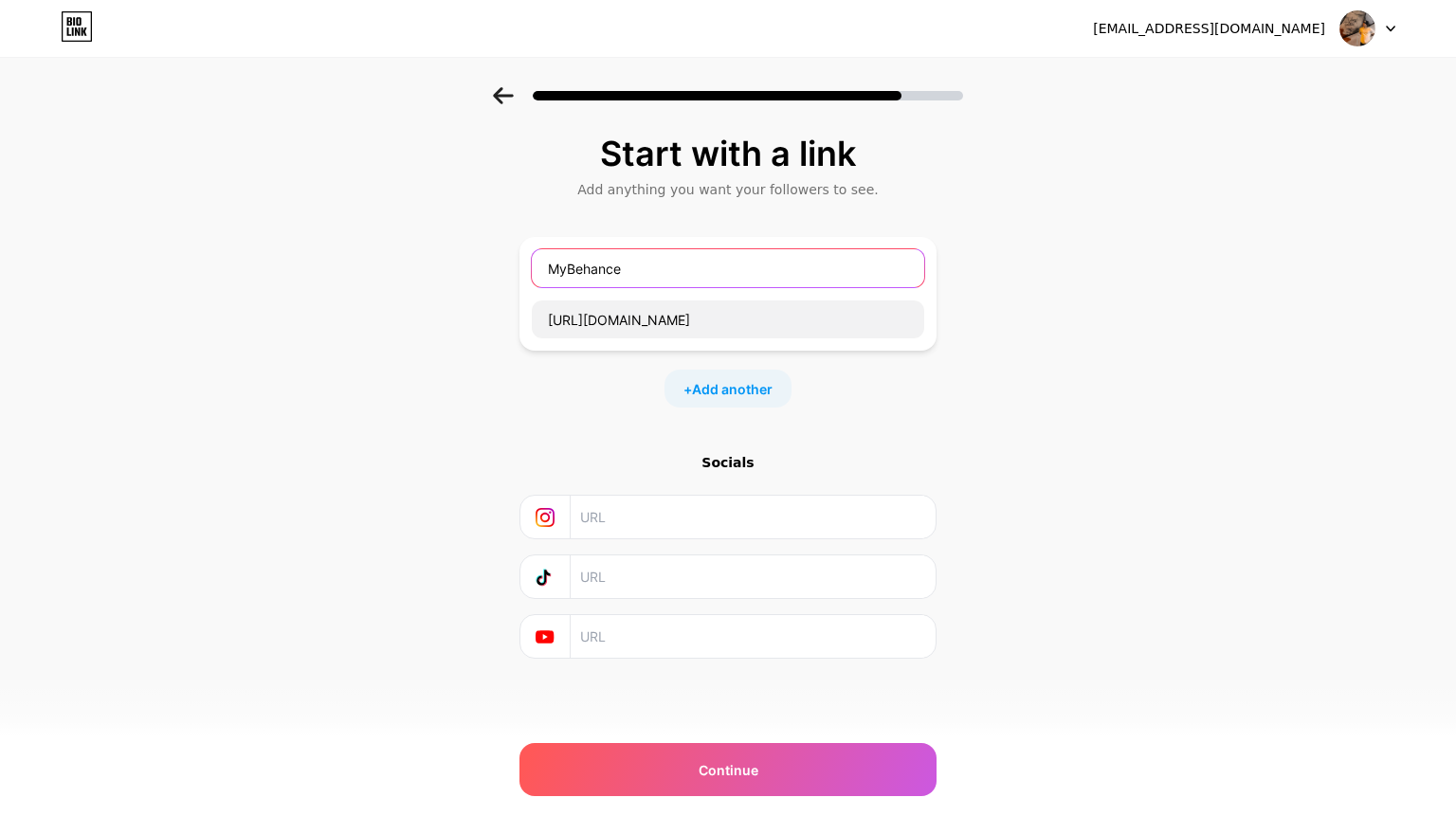
type input "MyBehance"
click at [691, 587] on input "text" at bounding box center [752, 577] width 344 height 43
click at [750, 387] on span "Add another" at bounding box center [732, 389] width 80 height 20
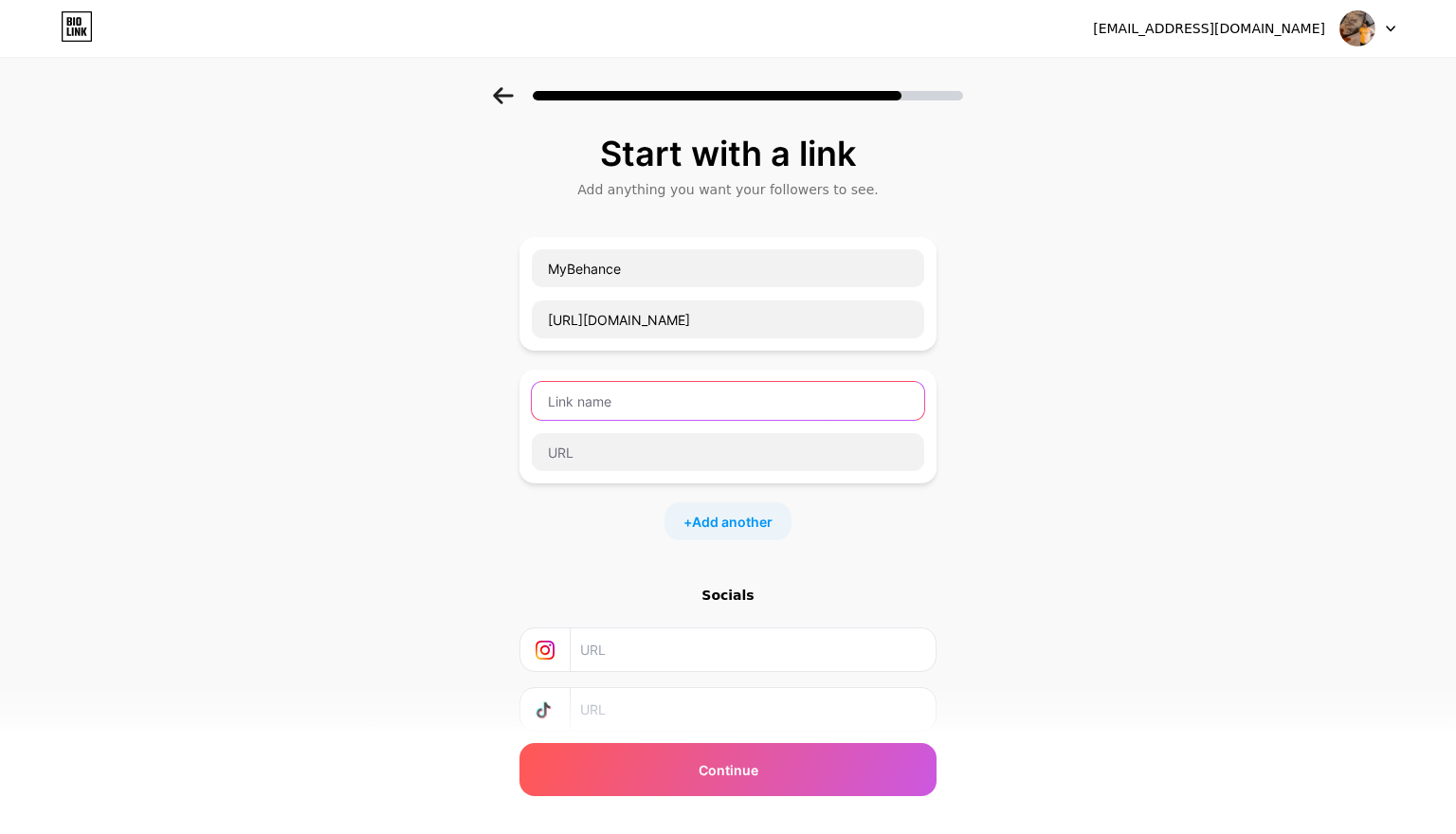
click at [650, 399] on input "text" at bounding box center [728, 400] width 392 height 38
type input "AngoStudio"
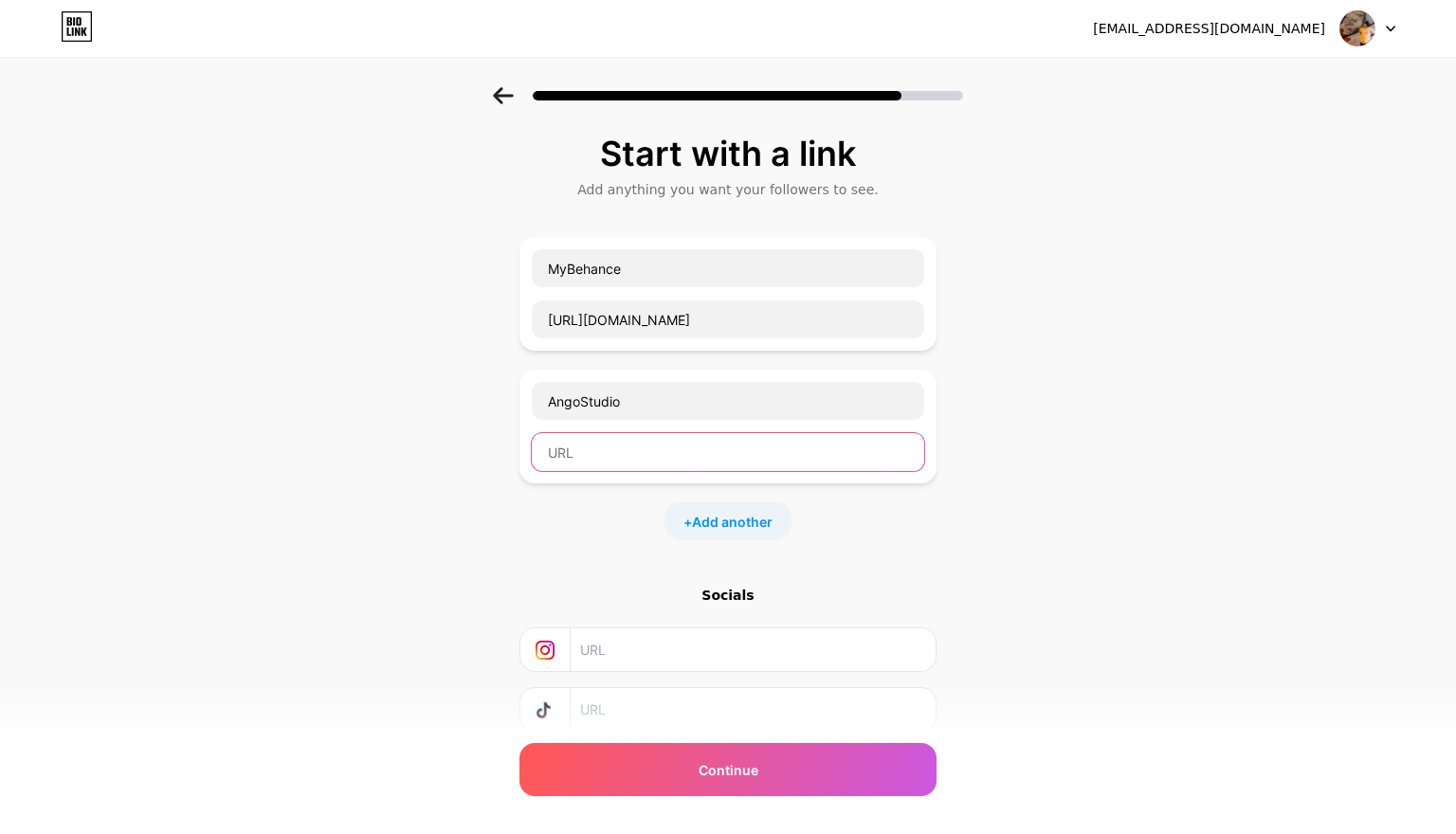
click at [668, 440] on input "text" at bounding box center [728, 451] width 392 height 38
click at [620, 457] on input "text" at bounding box center [728, 451] width 392 height 38
paste input "https://www.tiktok.com/@shawn.angodesign"
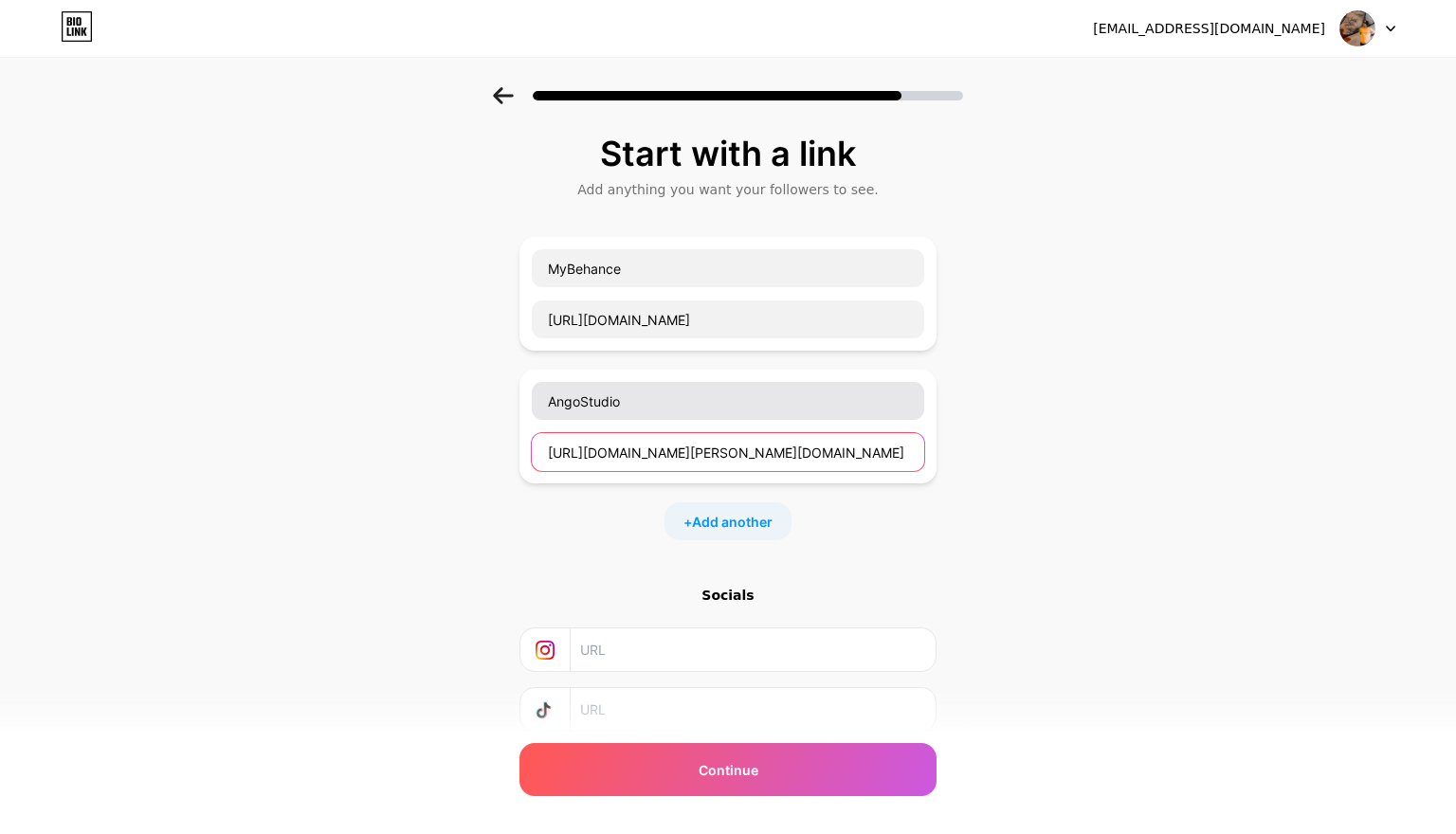
type input "https://www.tiktok.com/@shawn.angodesign"
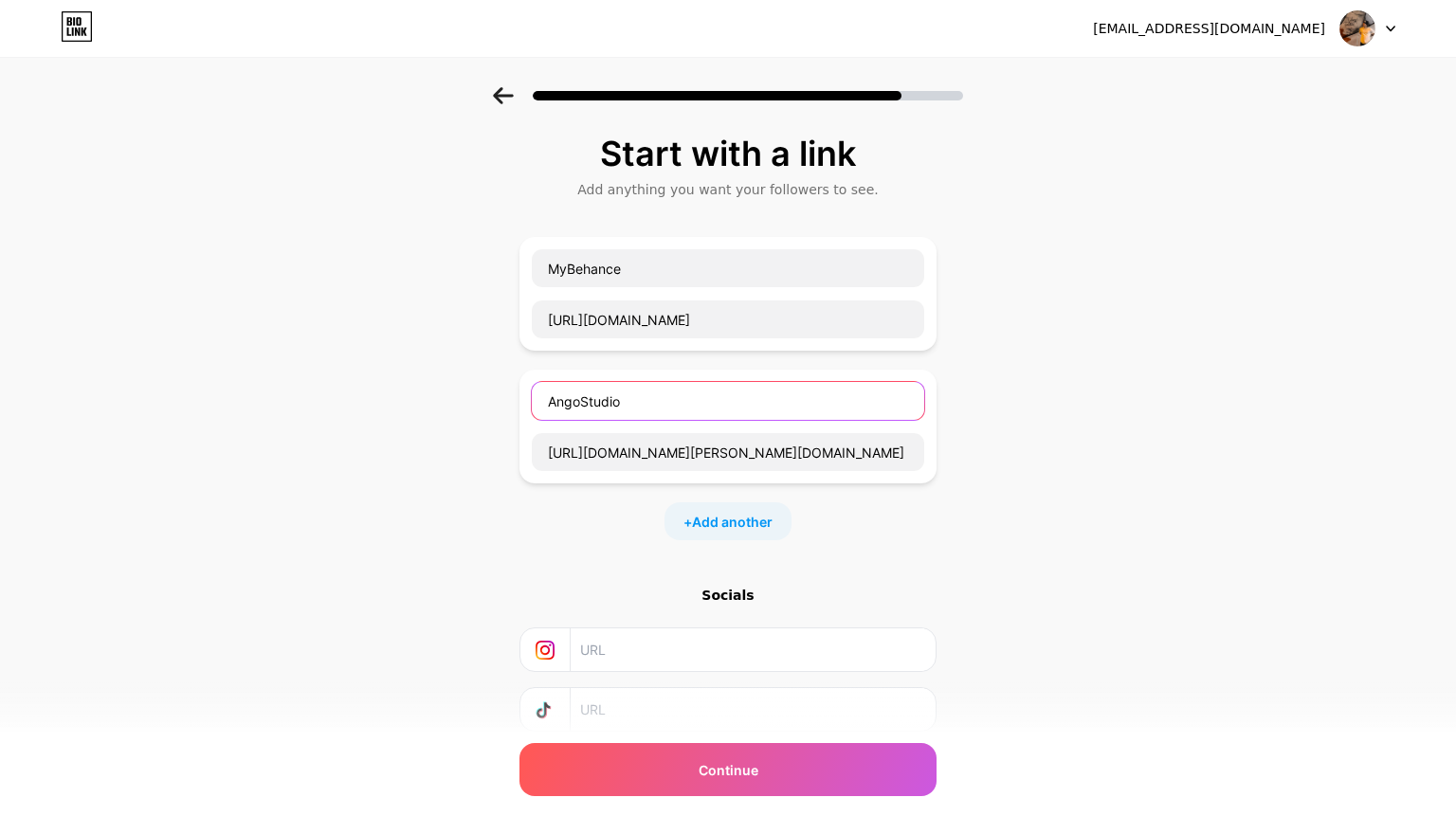
click at [646, 396] on input "AngoStudio" at bounding box center [728, 400] width 392 height 38
type input "A"
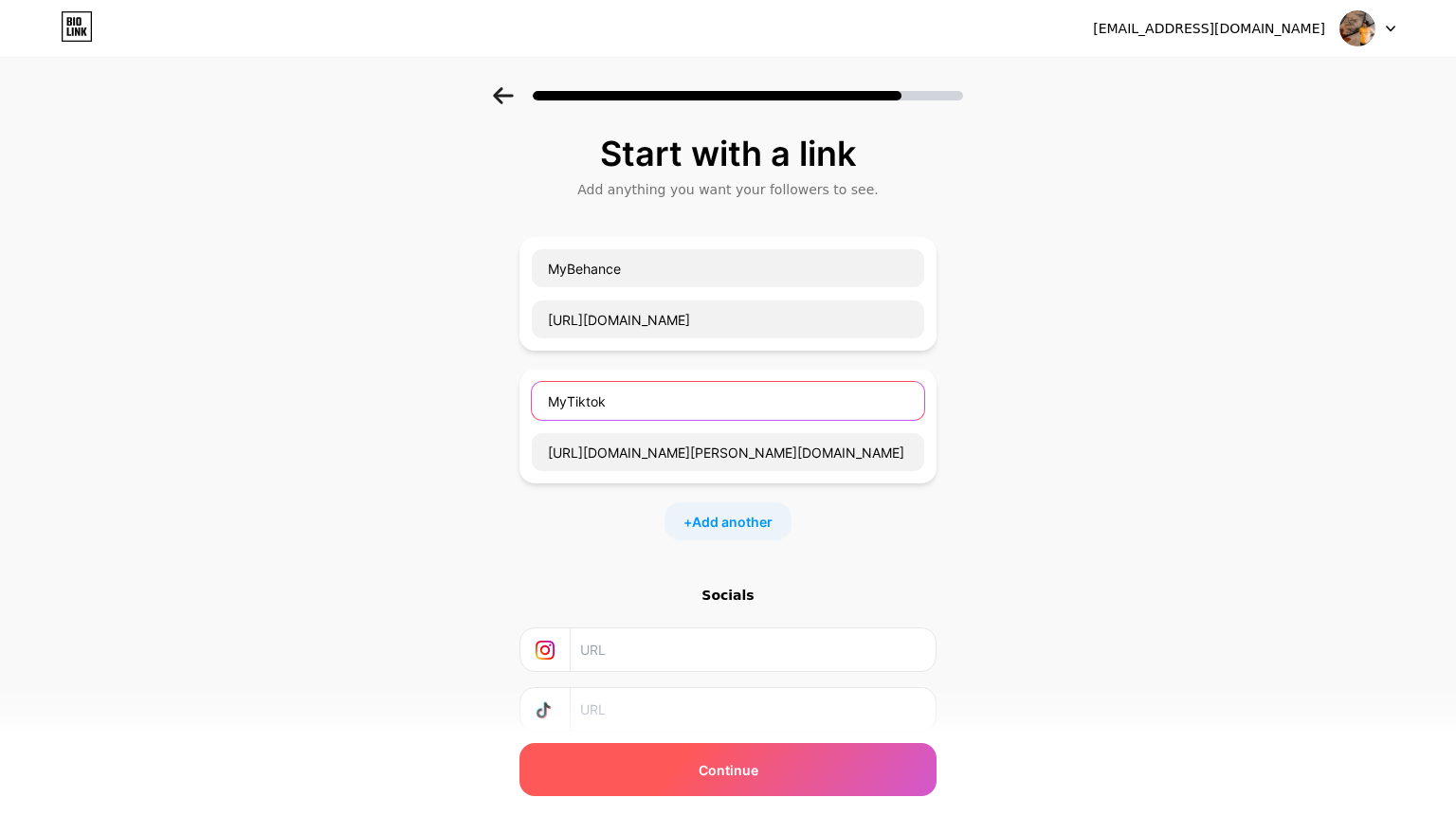
type input "MyTiktok"
click at [715, 765] on span "Continue" at bounding box center [728, 770] width 60 height 20
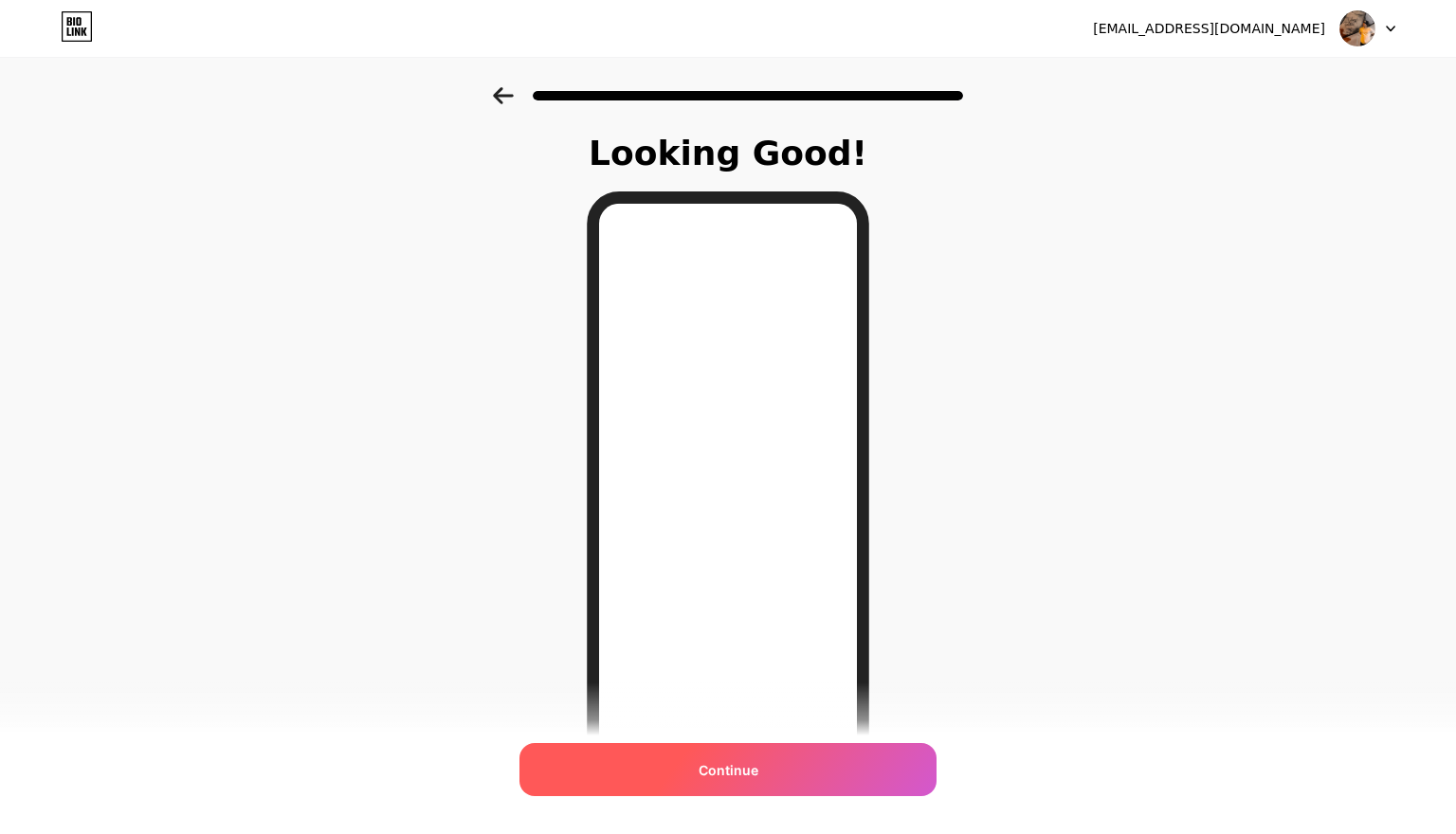
click at [778, 758] on div "Continue" at bounding box center [728, 769] width 418 height 53
